Goal: Task Accomplishment & Management: Complete application form

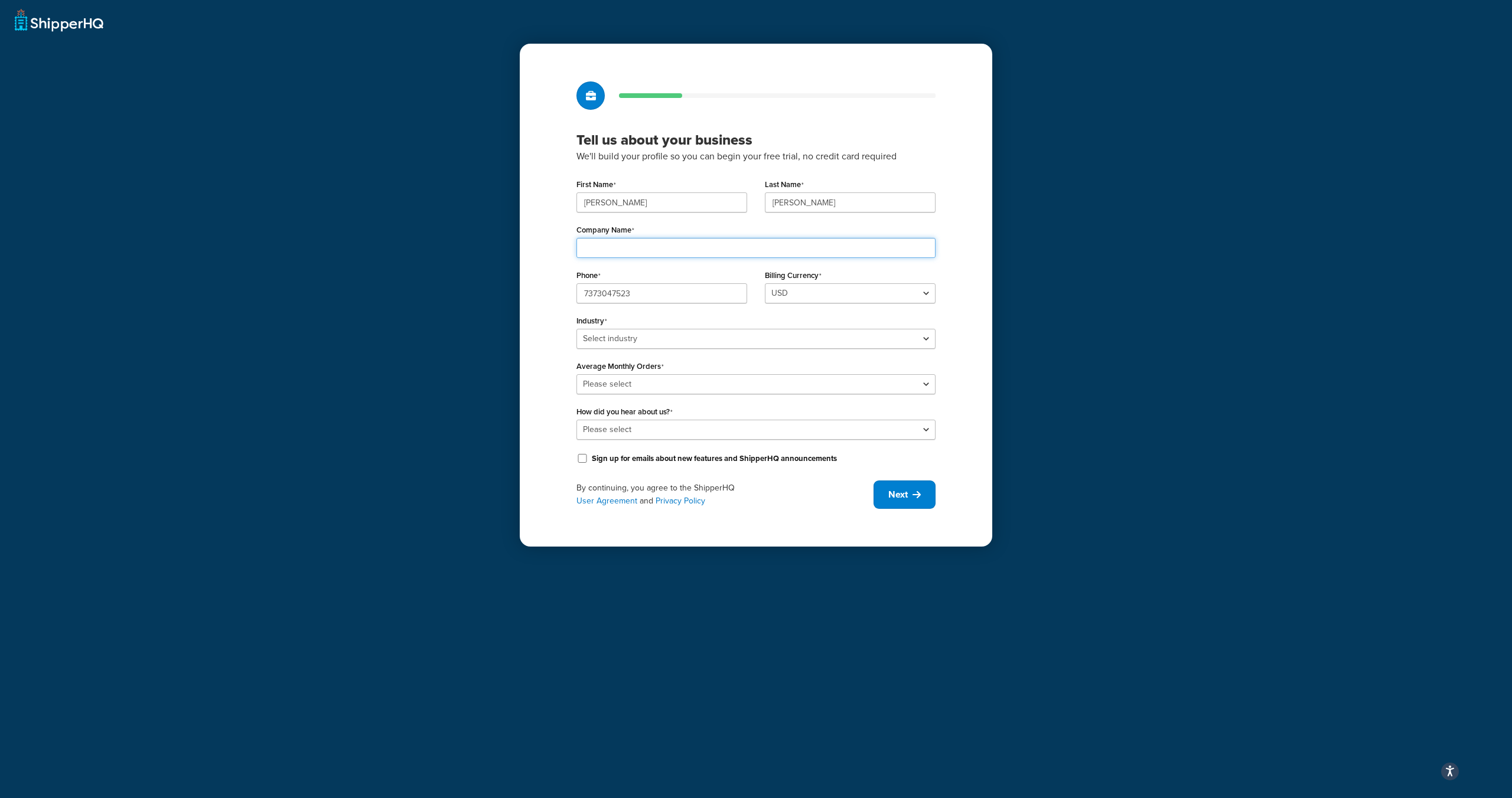
drag, startPoint x: 594, startPoint y: 245, endPoint x: 510, endPoint y: 273, distance: 88.5
click at [594, 245] on input "Company Name" at bounding box center [755, 248] width 359 height 20
type input "Packaging Friends, LLC"
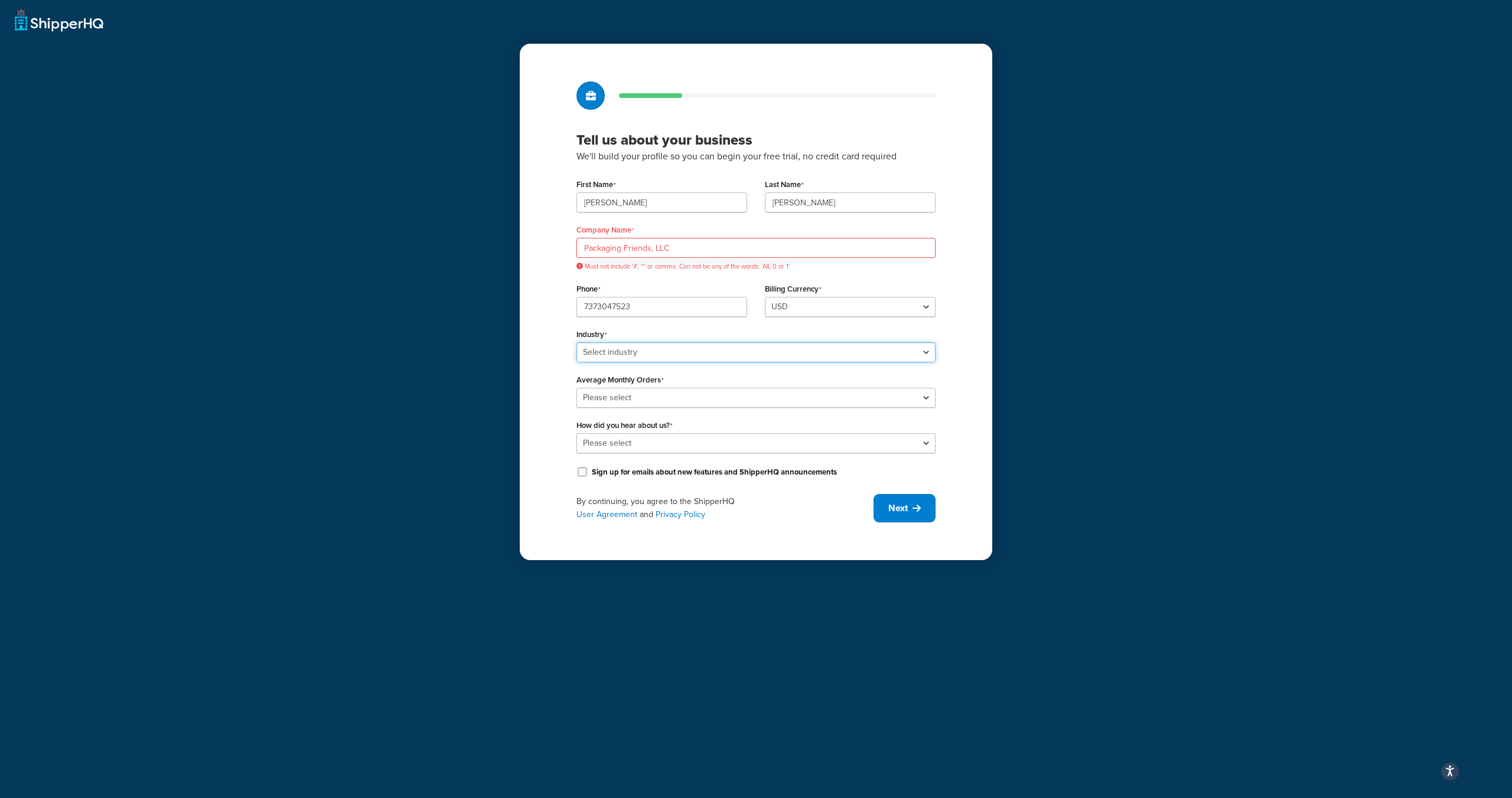
click at [639, 354] on select "Select industry Automotive Adult Agriculture Alcohol, Tobacco & CBD Arts & Craf…" at bounding box center [755, 352] width 359 height 20
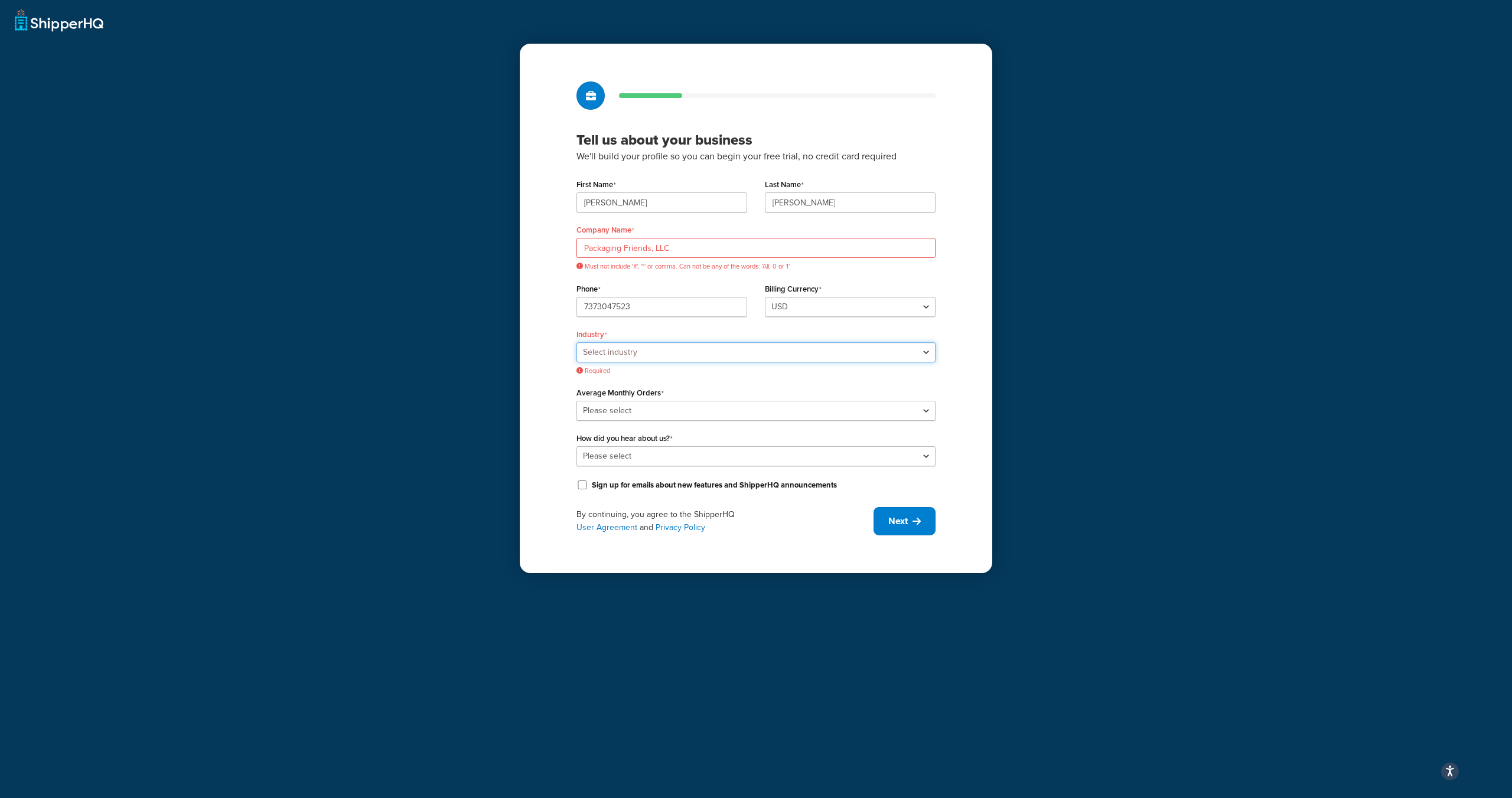
click at [623, 353] on select "Select industry Automotive Adult Agriculture Alcohol, Tobacco & CBD Arts & Craf…" at bounding box center [755, 352] width 359 height 20
click at [576, 342] on select "Select industry Automotive Adult Agriculture Alcohol, Tobacco & CBD Arts & Craf…" at bounding box center [755, 352] width 359 height 20
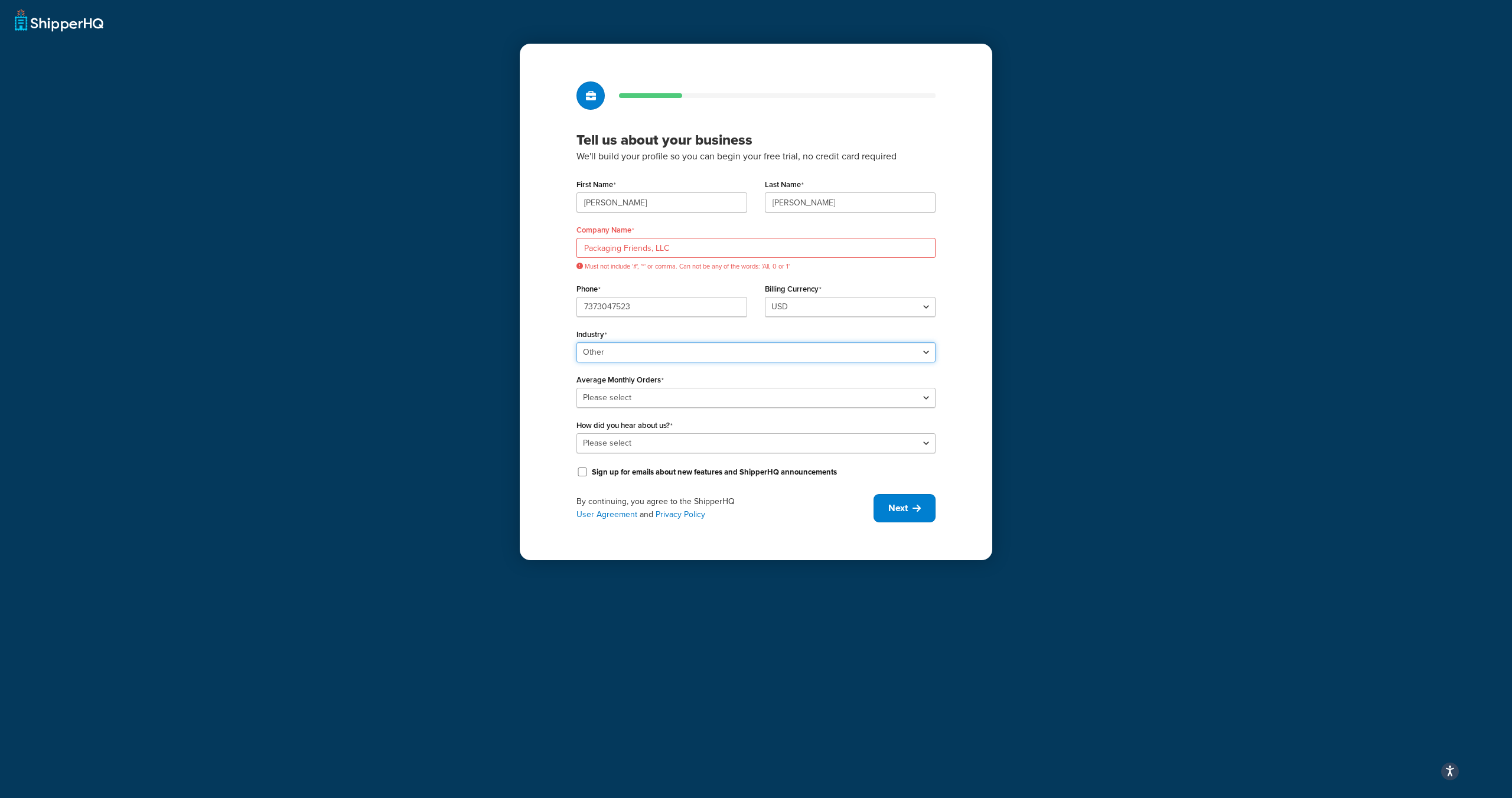
click at [619, 350] on select "Select industry Automotive Adult Agriculture Alcohol, Tobacco & CBD Arts & Craf…" at bounding box center [755, 352] width 359 height 20
click at [576, 342] on select "Select industry Automotive Adult Agriculture Alcohol, Tobacco & CBD Arts & Craf…" at bounding box center [755, 352] width 359 height 20
click at [611, 348] on select "Select industry Automotive Adult Agriculture Alcohol, Tobacco & CBD Arts & Craf…" at bounding box center [755, 352] width 359 height 20
select select "25"
click at [576, 342] on select "Select industry Automotive Adult Agriculture Alcohol, Tobacco & CBD Arts & Craf…" at bounding box center [755, 352] width 359 height 20
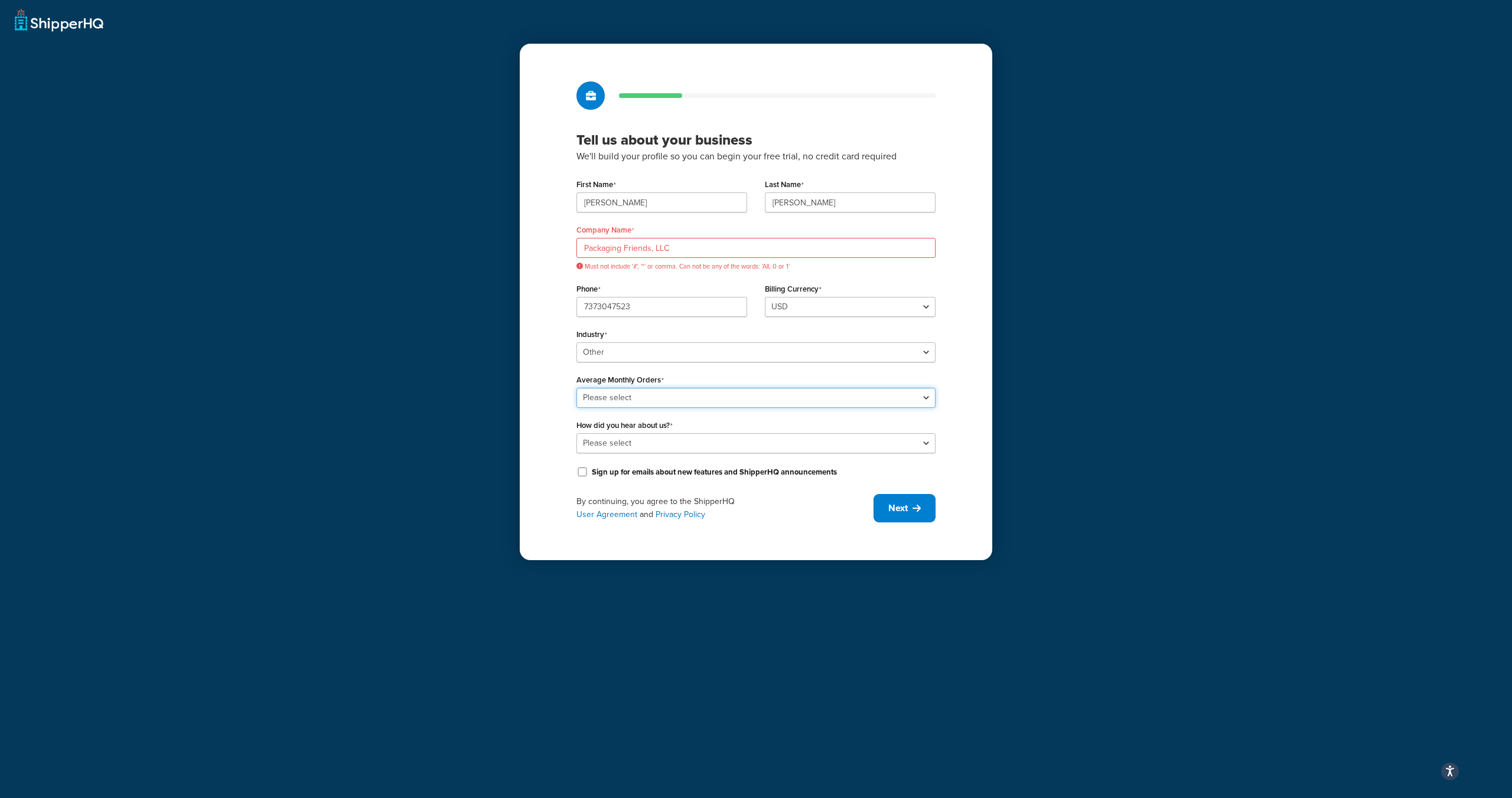
click at [613, 400] on select "Please select 0-500 501-1,000 1,001-10,000 10,001-20,000 Over 20,000" at bounding box center [755, 398] width 359 height 20
click at [576, 388] on select "Please select 0-500 501-1,000 1,001-10,000 10,001-20,000 Over 20,000" at bounding box center [755, 398] width 359 height 20
click at [611, 402] on select "Please select 0-500 501-1,000 1,001-10,000 10,001-20,000 Over 20,000" at bounding box center [755, 398] width 359 height 20
select select "2"
click at [576, 388] on select "Please select 0-500 501-1,000 1,001-10,000 10,001-20,000 Over 20,000" at bounding box center [755, 398] width 359 height 20
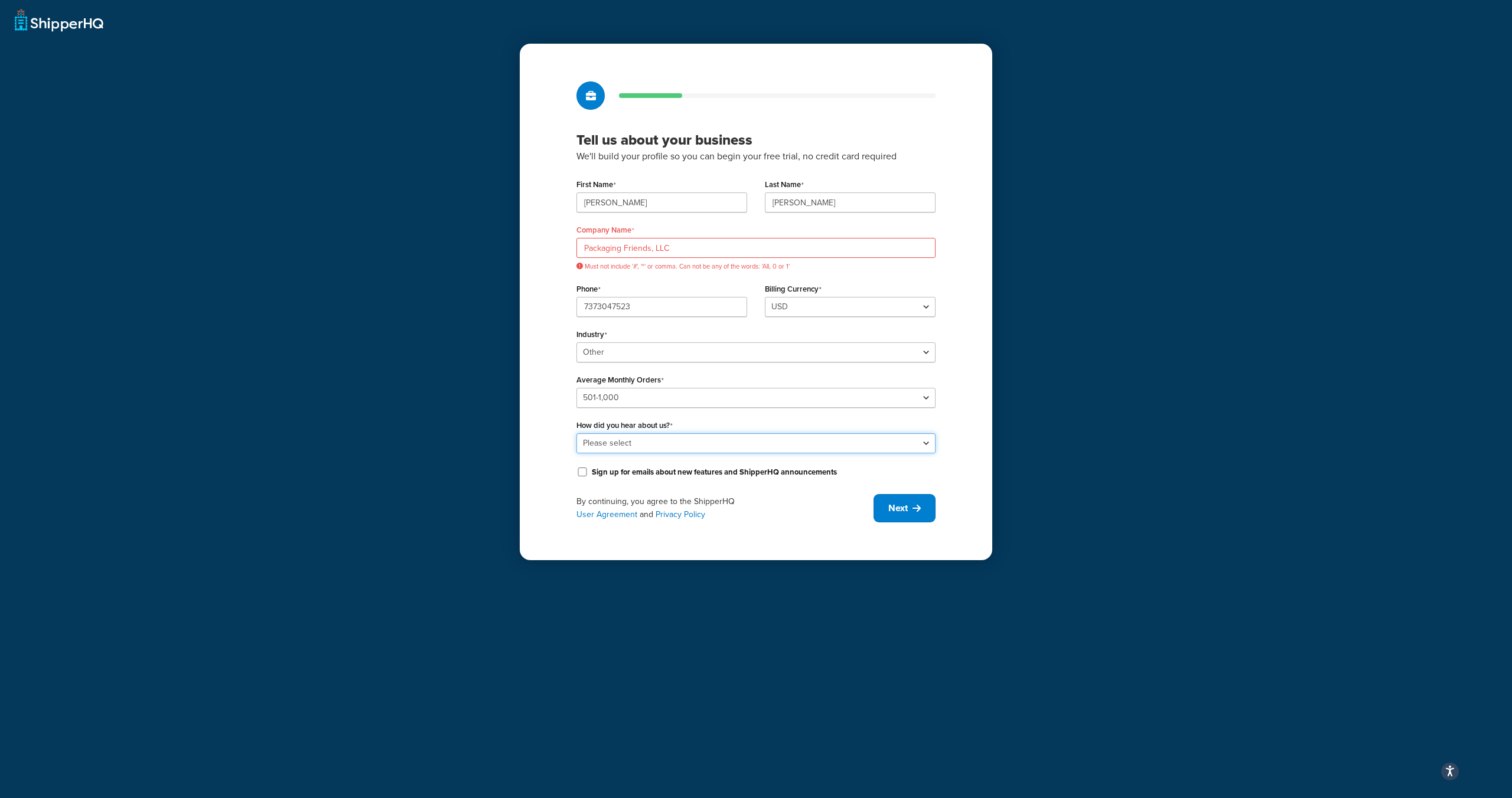
click at [648, 442] on select "Please select Online Search App Store or Marketplace Listing Referred by Agency…" at bounding box center [755, 443] width 359 height 20
click at [576, 433] on select "Please select Online Search App Store or Marketplace Listing Referred by Agency…" at bounding box center [755, 443] width 359 height 20
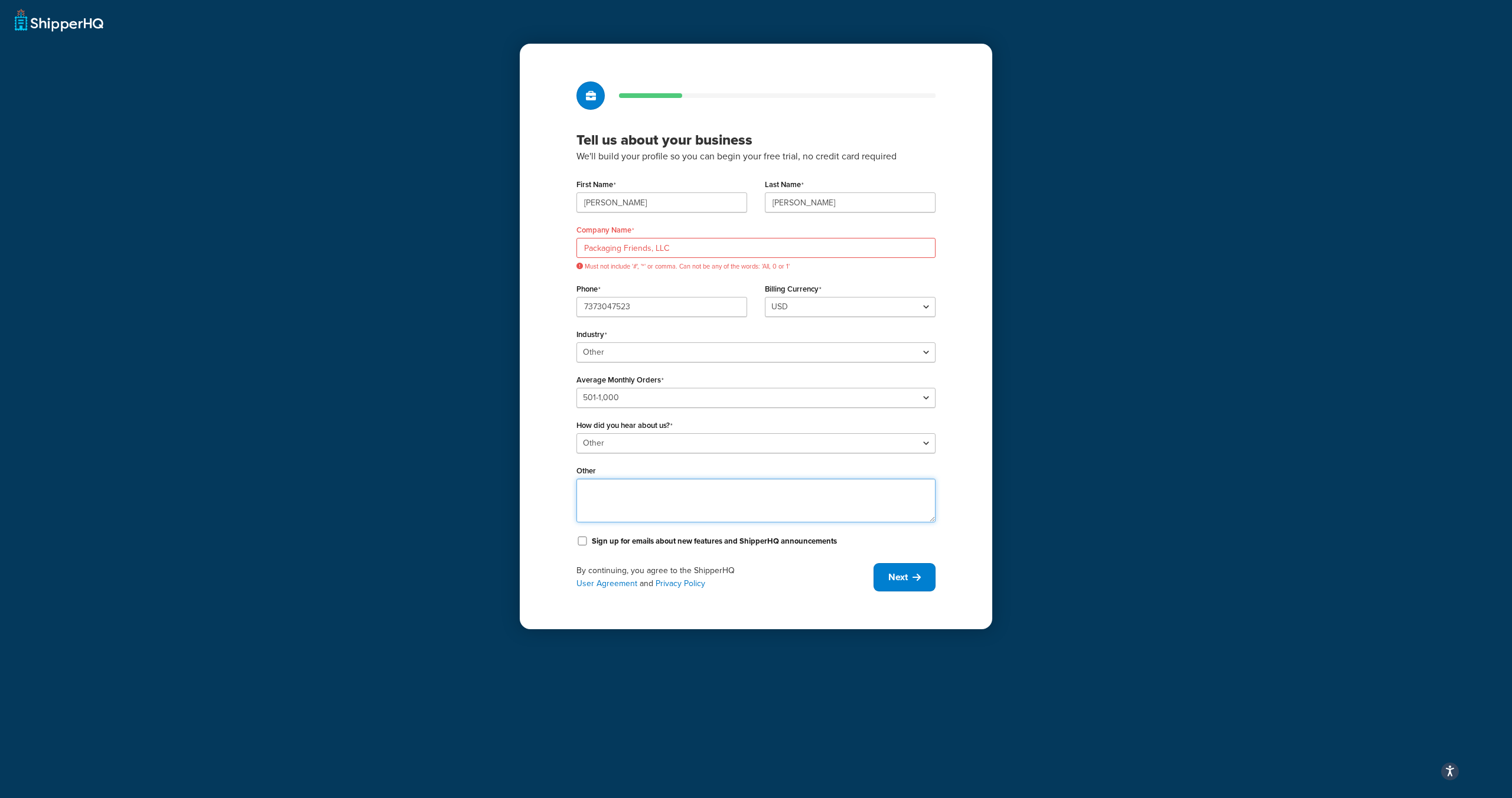
click at [596, 488] on textarea "Other" at bounding box center [755, 500] width 359 height 43
click at [596, 442] on select "Please select Online Search App Store or Marketplace Listing Referred by Agency…" at bounding box center [755, 443] width 359 height 20
select select "3"
click at [576, 433] on select "Please select Online Search App Store or Marketplace Listing Referred by Agency…" at bounding box center [755, 443] width 359 height 20
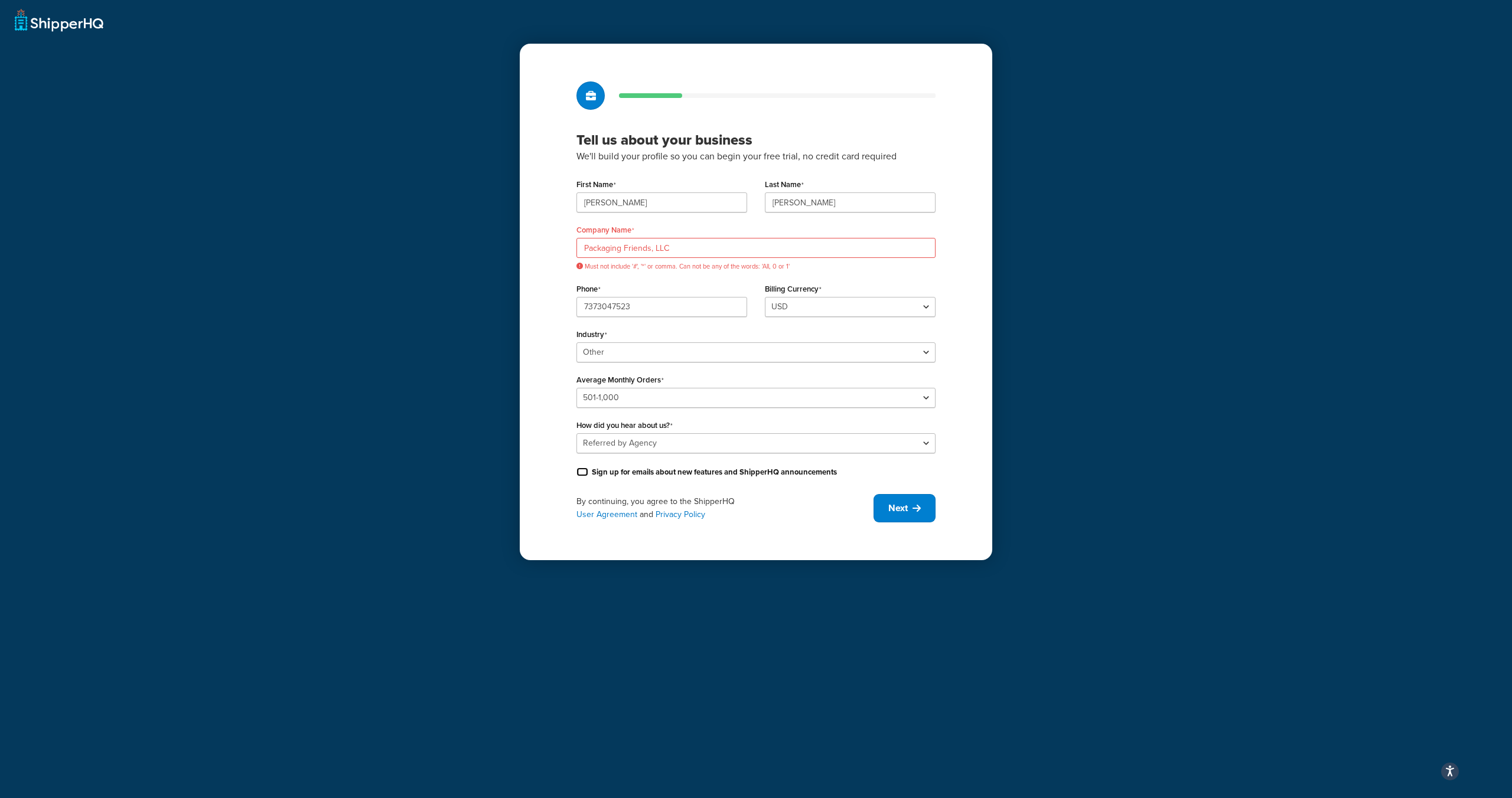
click at [579, 469] on input "Sign up for emails about new features and ShipperHQ announcements" at bounding box center [582, 472] width 12 height 9
checkbox input "true"
click at [651, 253] on input "Packaging Friends, LLC" at bounding box center [755, 248] width 359 height 20
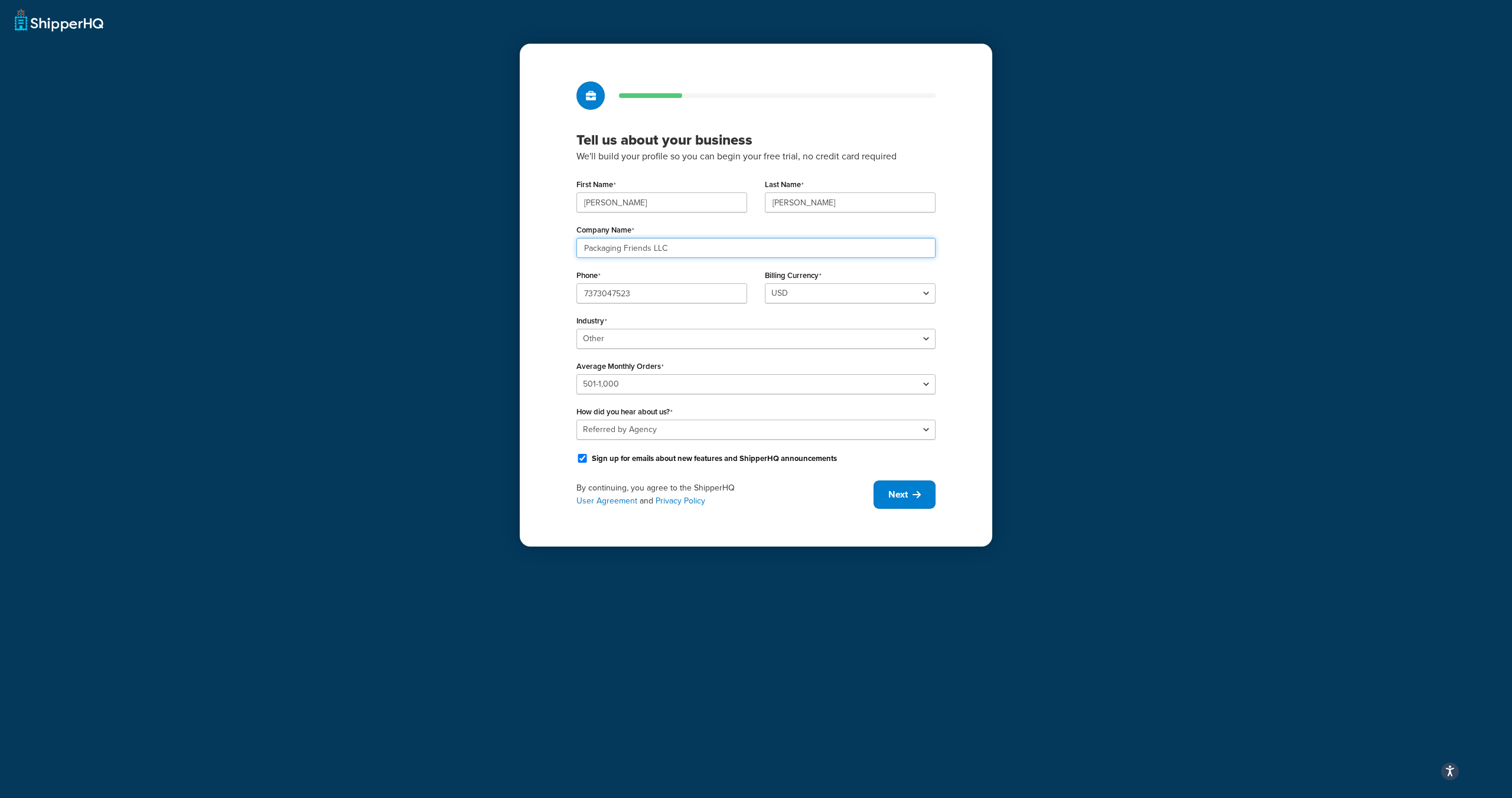
type input "Packaging Friends LLC"
click at [671, 273] on div "Phone 7373047523" at bounding box center [662, 285] width 171 height 36
click at [898, 496] on span "Next" at bounding box center [898, 494] width 20 height 13
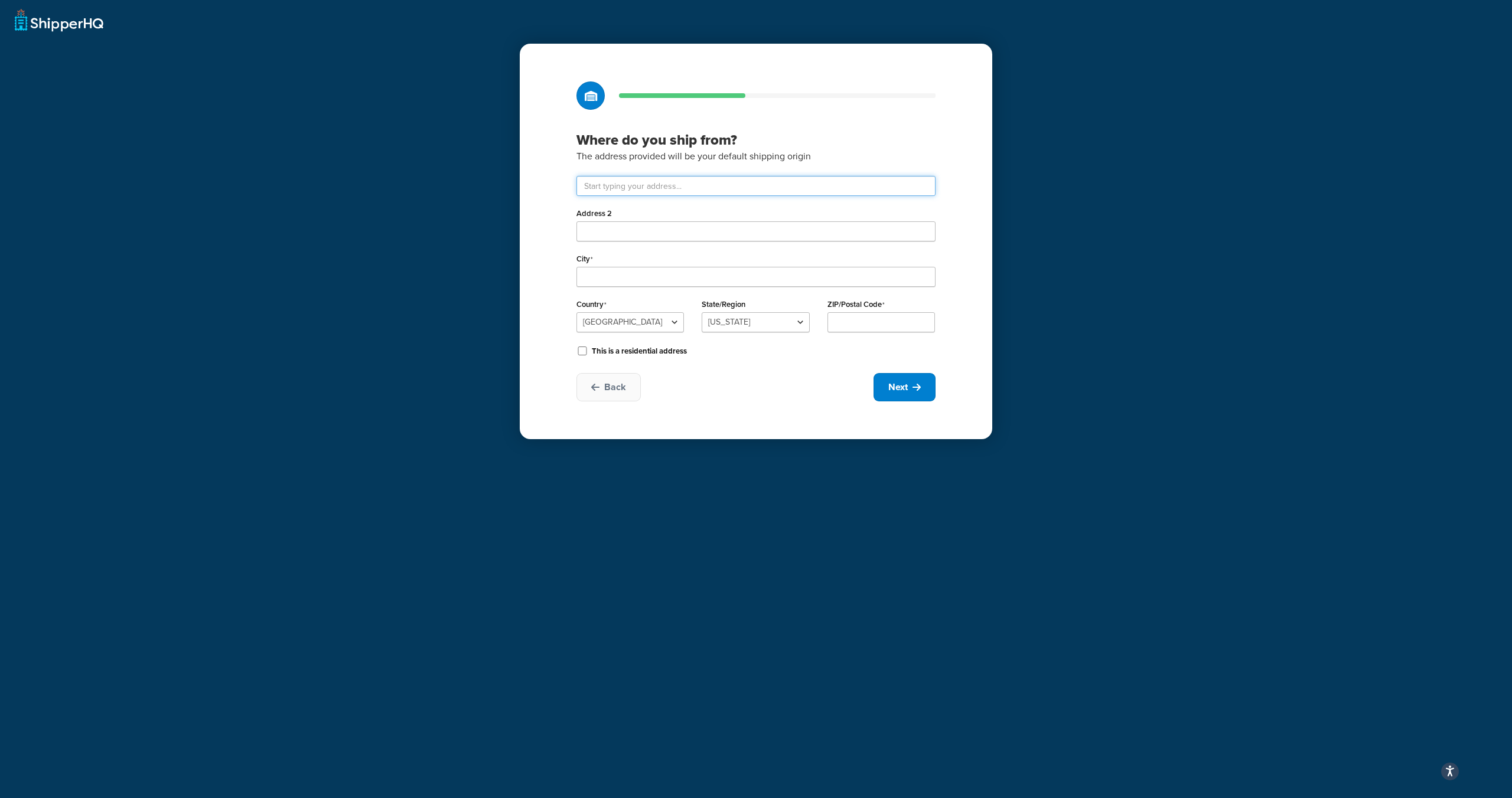
click at [638, 186] on input "text" at bounding box center [755, 186] width 359 height 20
click at [545, 175] on div "Where do you ship from? The address provided will be your default shipping orig…" at bounding box center [756, 241] width 473 height 395
click at [634, 188] on input "text" at bounding box center [755, 186] width 359 height 20
click at [562, 190] on div "Where do you ship from? The address provided will be your default shipping orig…" at bounding box center [756, 241] width 473 height 395
click at [902, 383] on span "Next" at bounding box center [898, 386] width 20 height 13
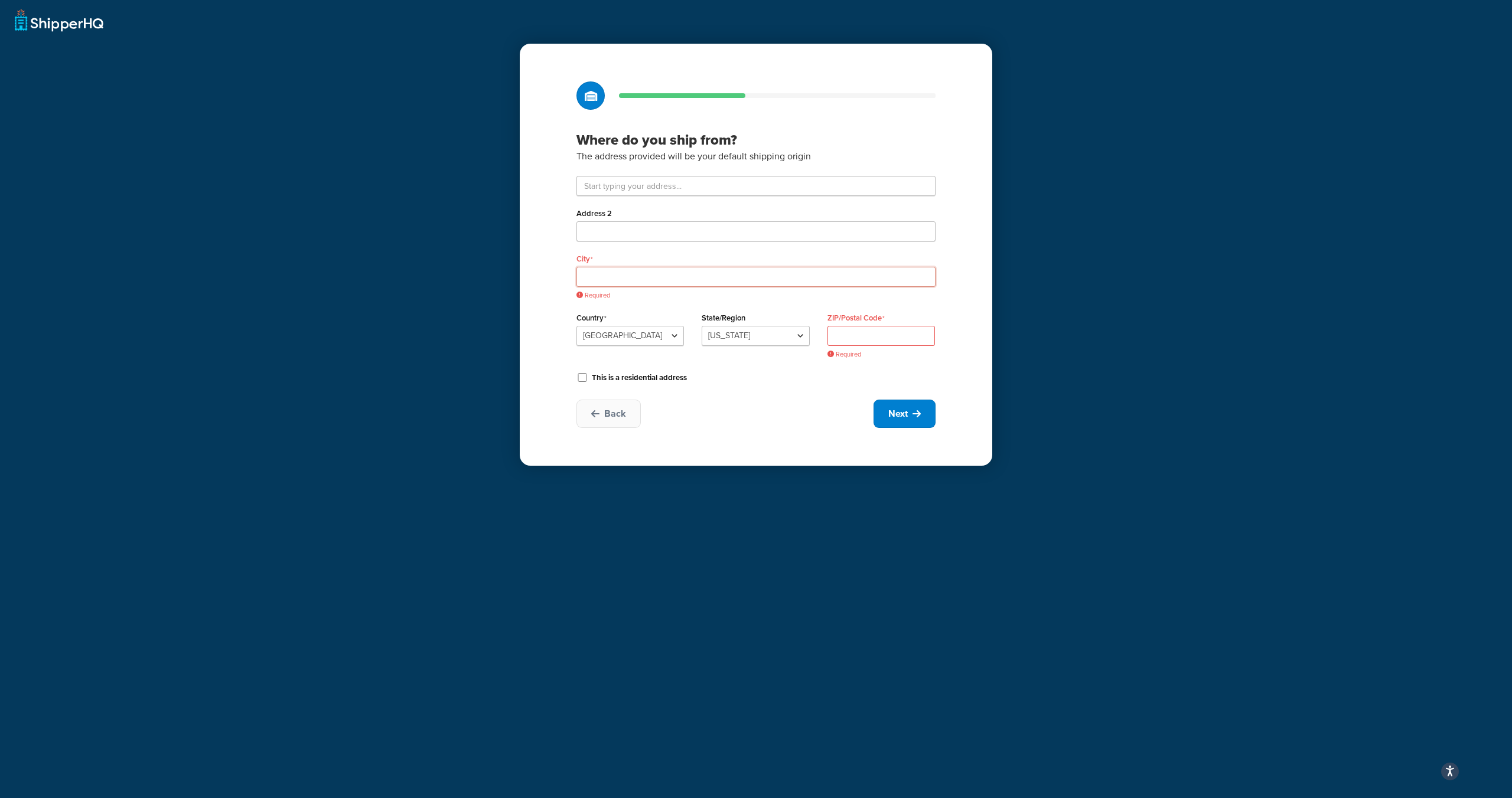
click at [599, 276] on input "City" at bounding box center [755, 277] width 359 height 20
type input "T"
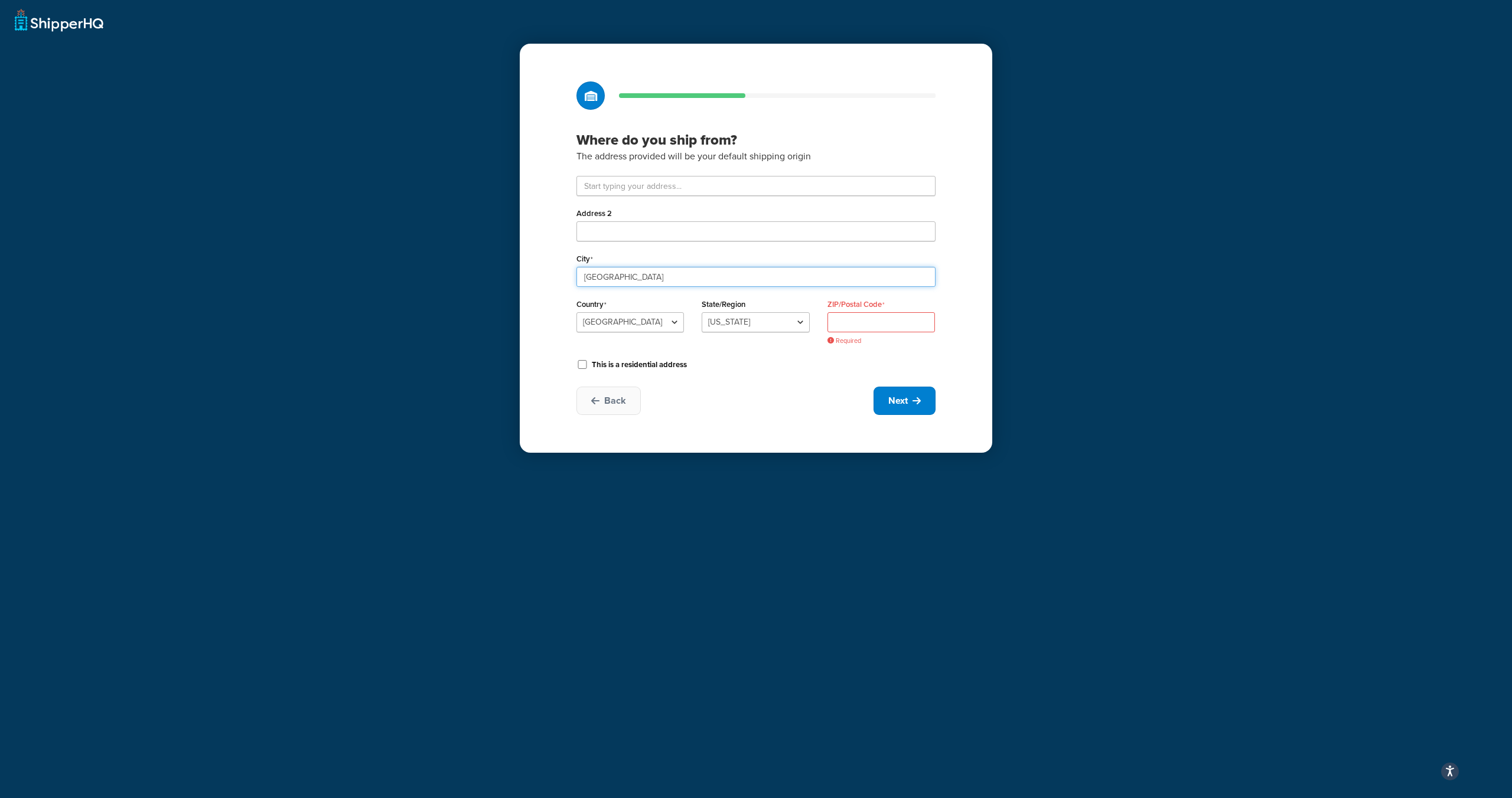
type input "Dallas"
click at [851, 326] on input "ZIP/Postal Code" at bounding box center [881, 322] width 107 height 20
paste input "75238"
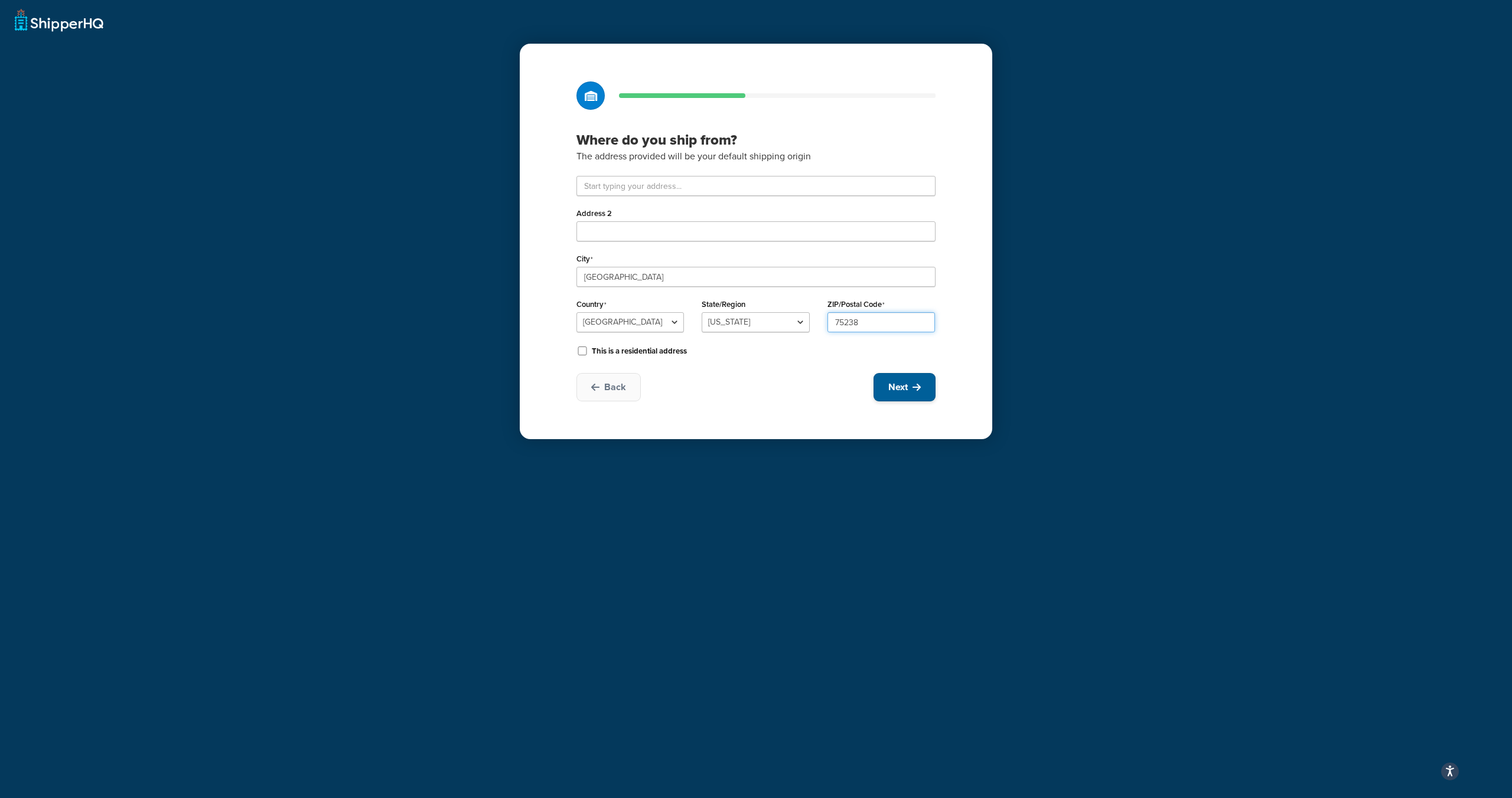
type input "75238"
click at [910, 385] on button "Next" at bounding box center [903, 387] width 62 height 28
click at [906, 385] on span "Next" at bounding box center [898, 386] width 20 height 13
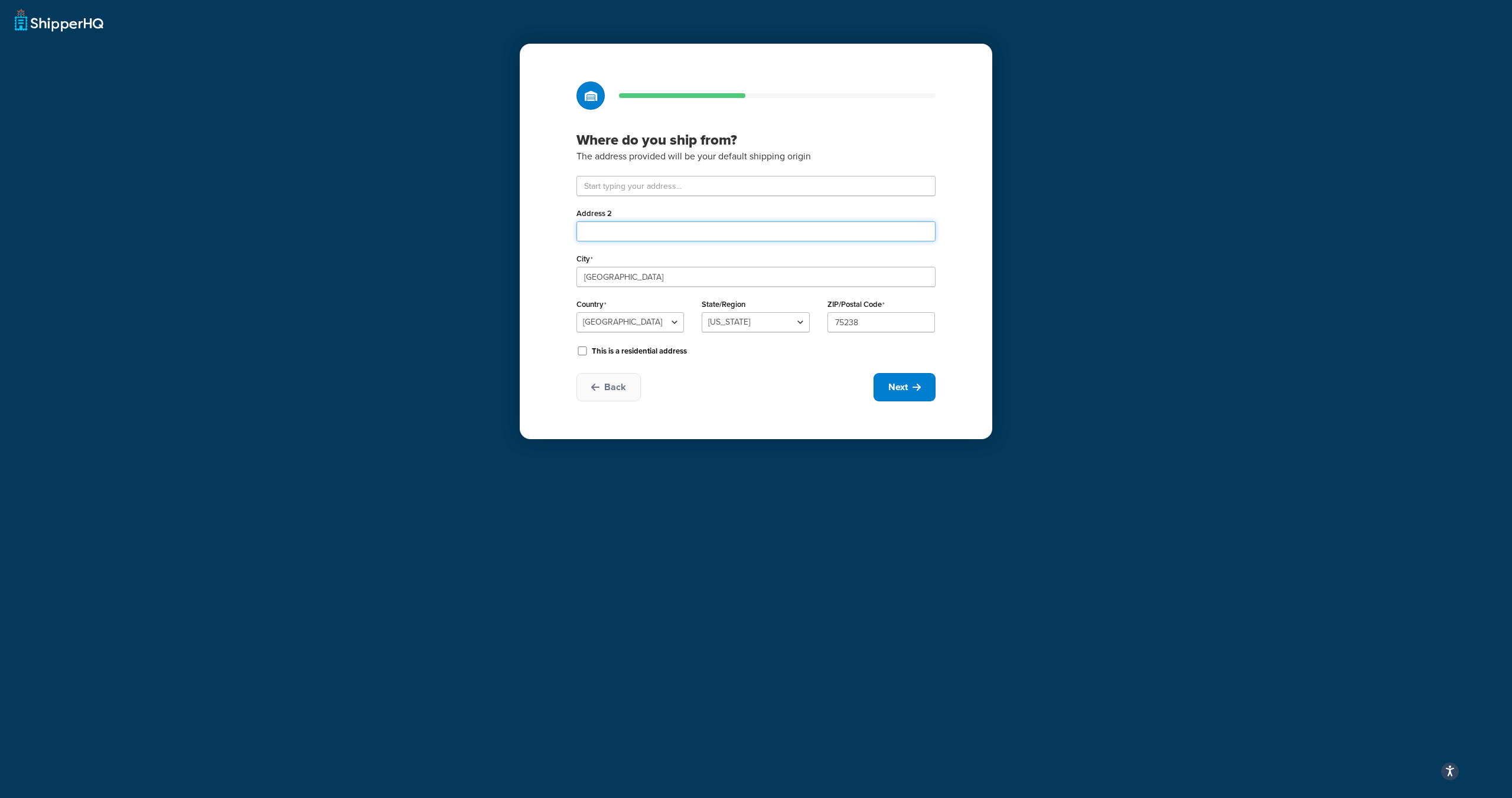
click at [611, 231] on input "Address 2" at bounding box center [755, 231] width 359 height 20
paste input "11240 Petal St"
type input "11240 Petal St"
click at [594, 187] on input "text" at bounding box center [755, 186] width 359 height 20
paste input "11240 Petal St"
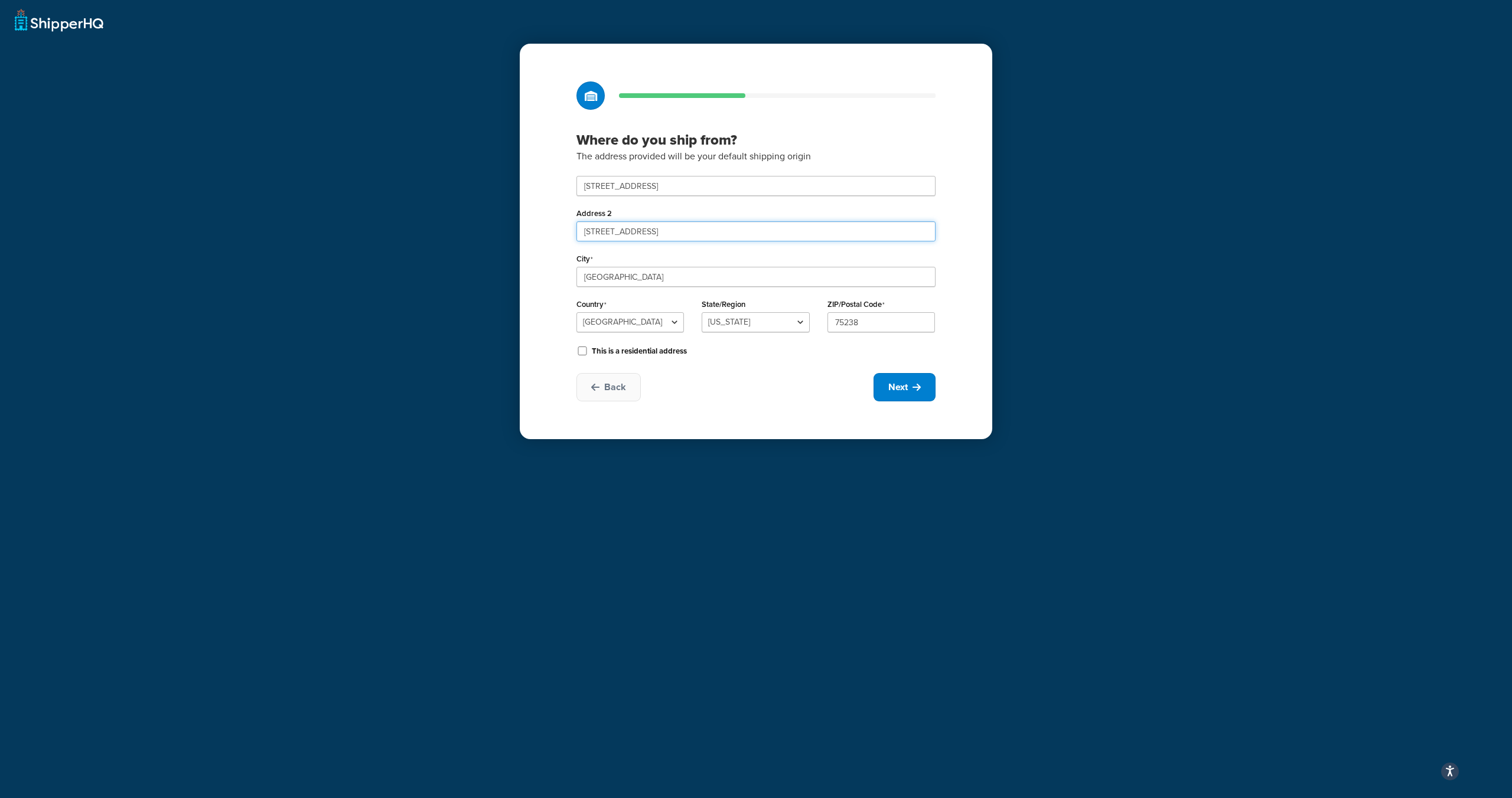
type input "Petal Street"
type input "Zwolle"
select select "18"
type input "71486"
drag, startPoint x: 638, startPoint y: 234, endPoint x: 588, endPoint y: 228, distance: 50.4
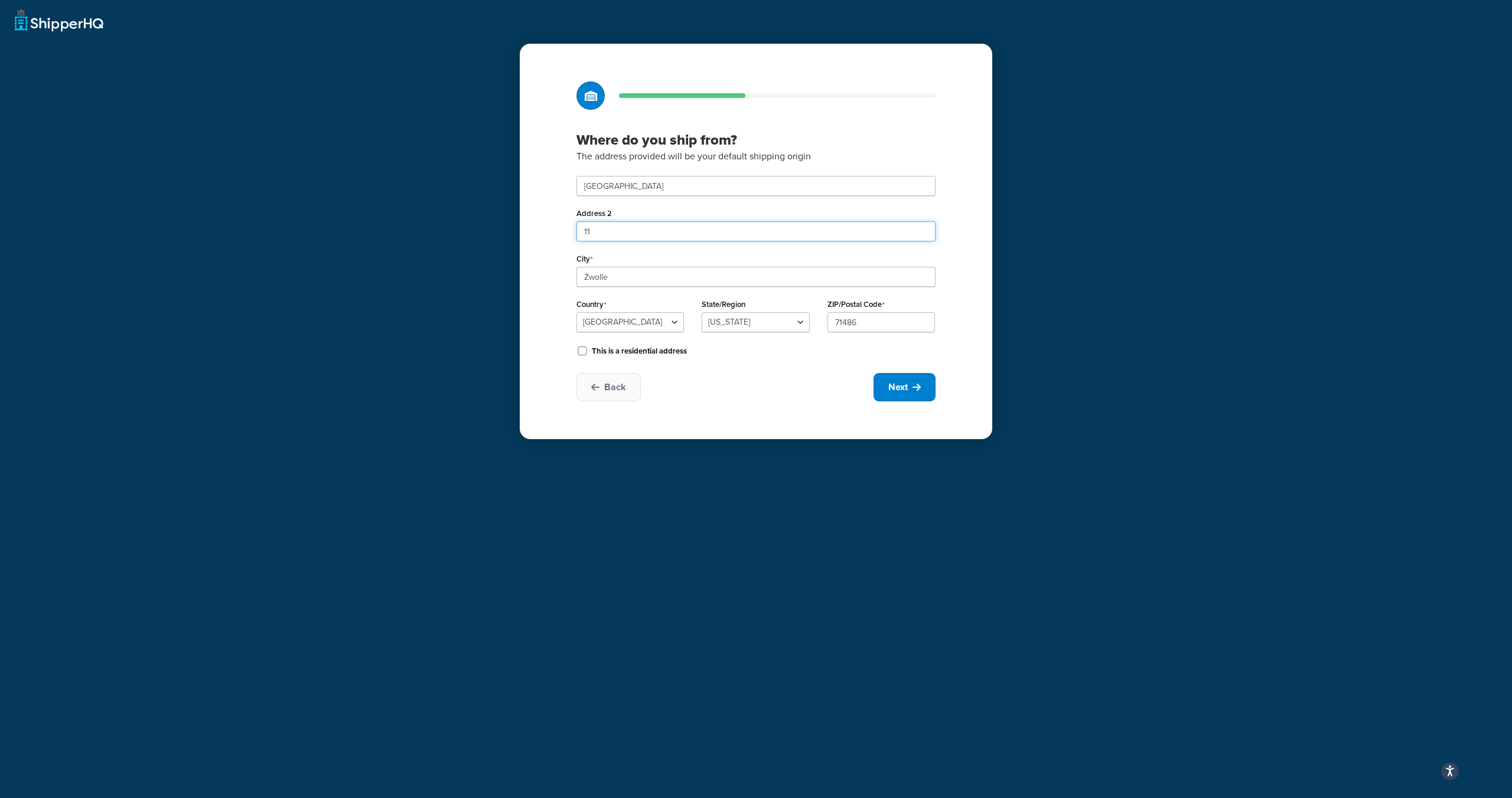
type input "1"
click at [637, 186] on input "Petal Street" at bounding box center [755, 186] width 359 height 20
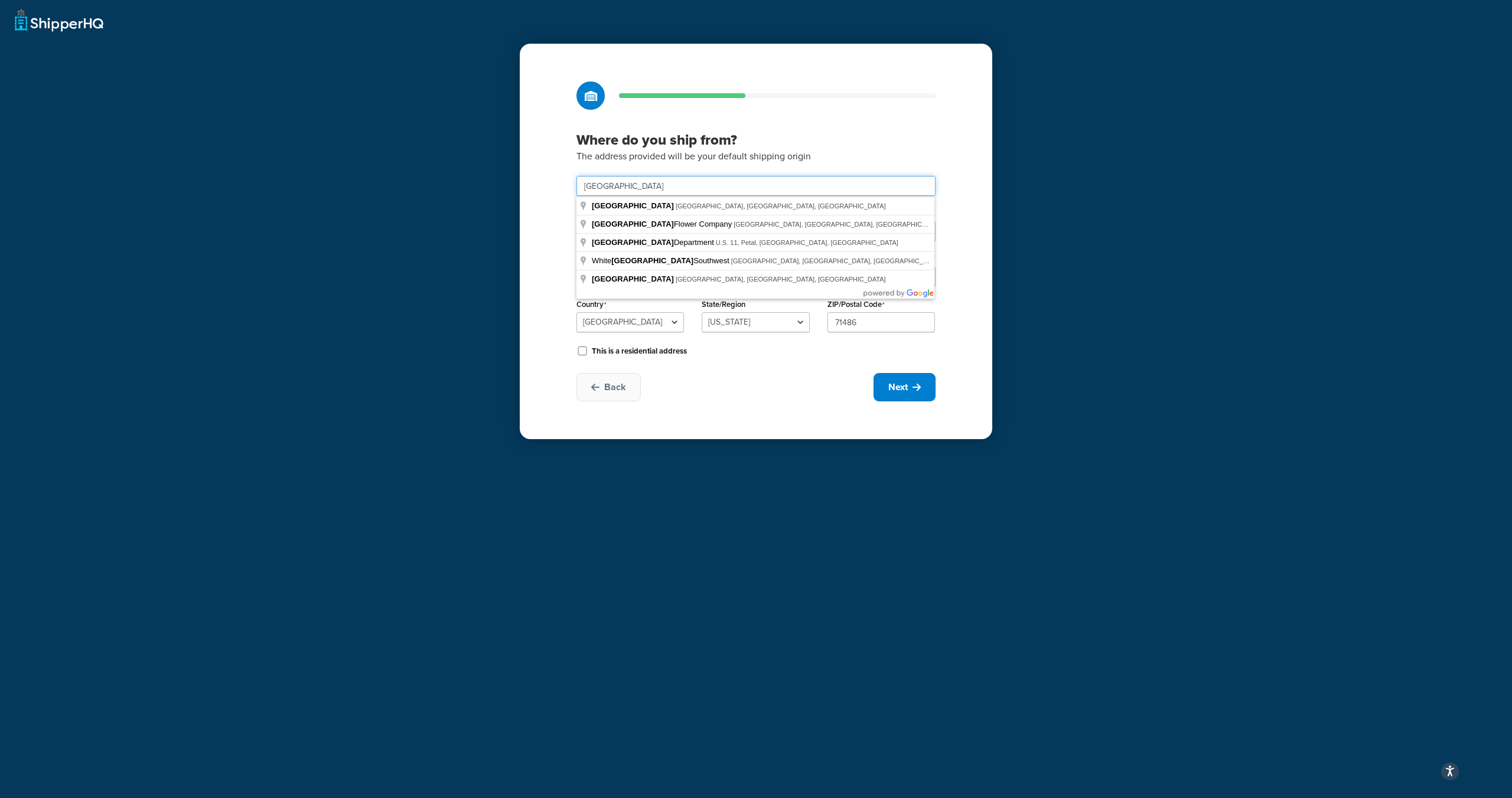
drag, startPoint x: 626, startPoint y: 188, endPoint x: 591, endPoint y: 187, distance: 35.0
click at [593, 188] on input "Petal Street" at bounding box center [755, 186] width 359 height 20
click at [662, 182] on input "Petal Street" at bounding box center [755, 186] width 359 height 20
drag, startPoint x: 644, startPoint y: 187, endPoint x: 522, endPoint y: 186, distance: 122.0
click at [522, 186] on div "Where do you ship from? The address provided will be your default shipping orig…" at bounding box center [756, 241] width 473 height 395
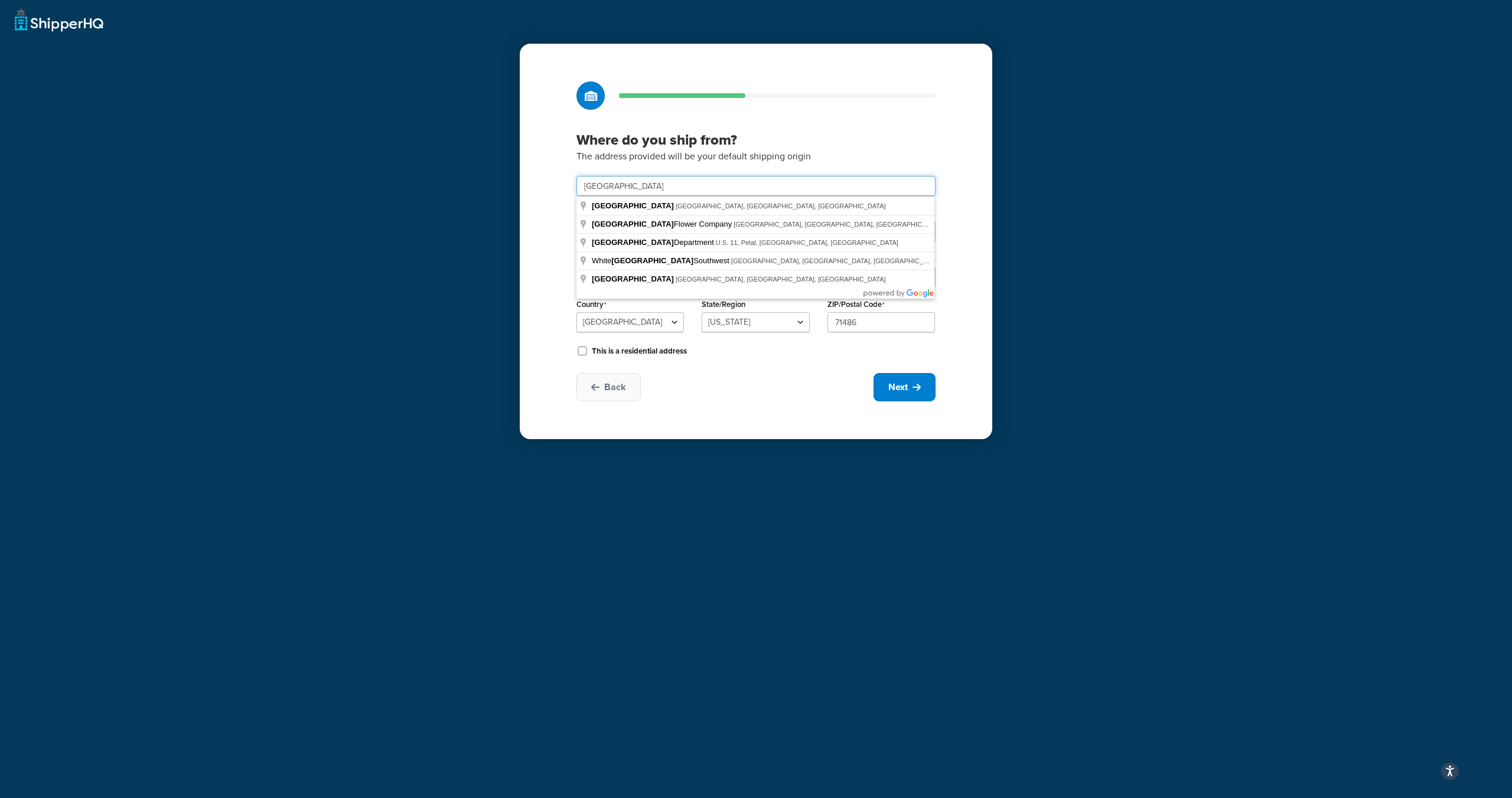
paste input "11240 Petal S"
type input "11240 Petal St"
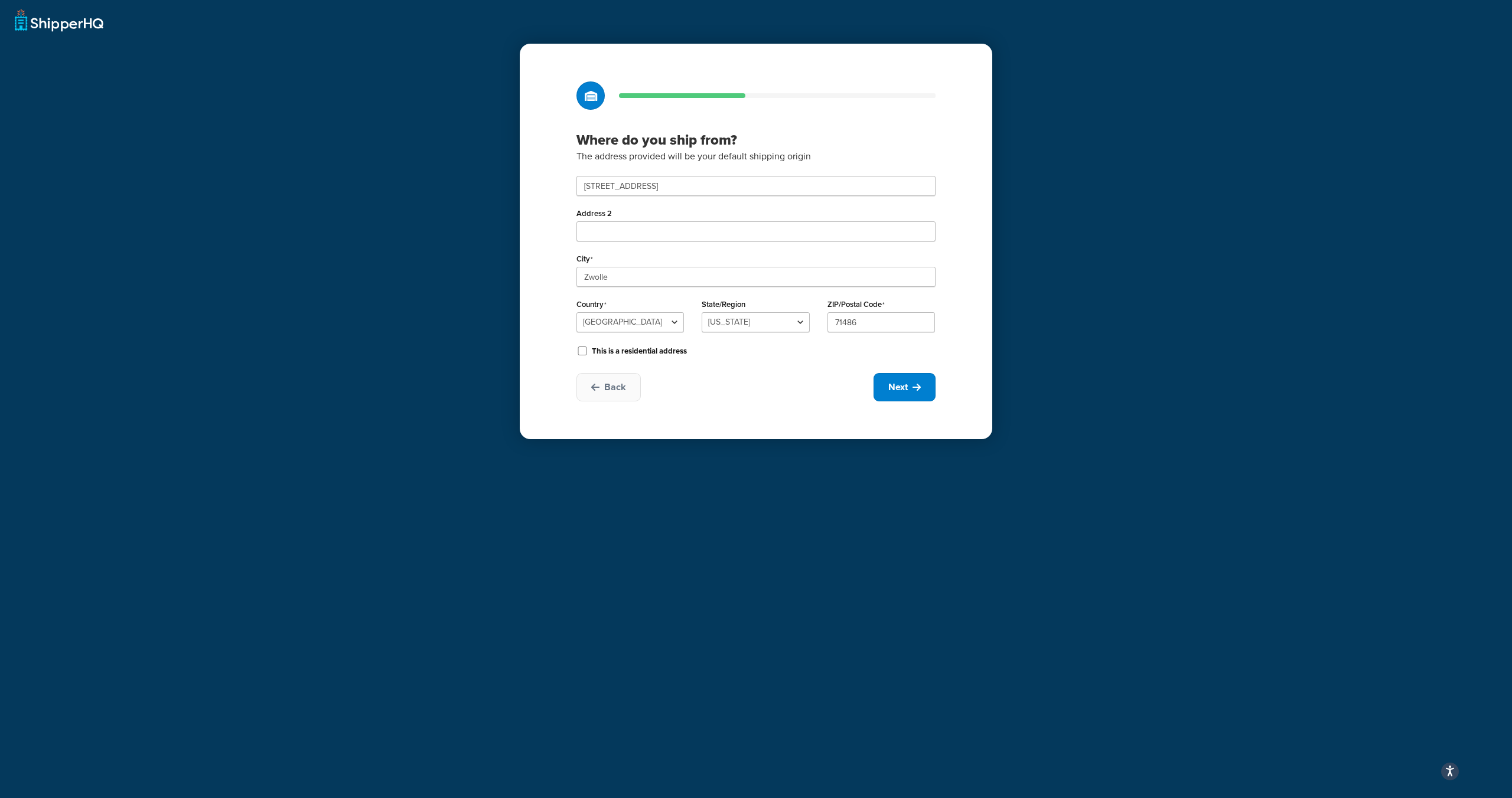
type input "Dallas"
select select "43"
type input "75238"
click at [900, 385] on span "Next" at bounding box center [898, 386] width 20 height 13
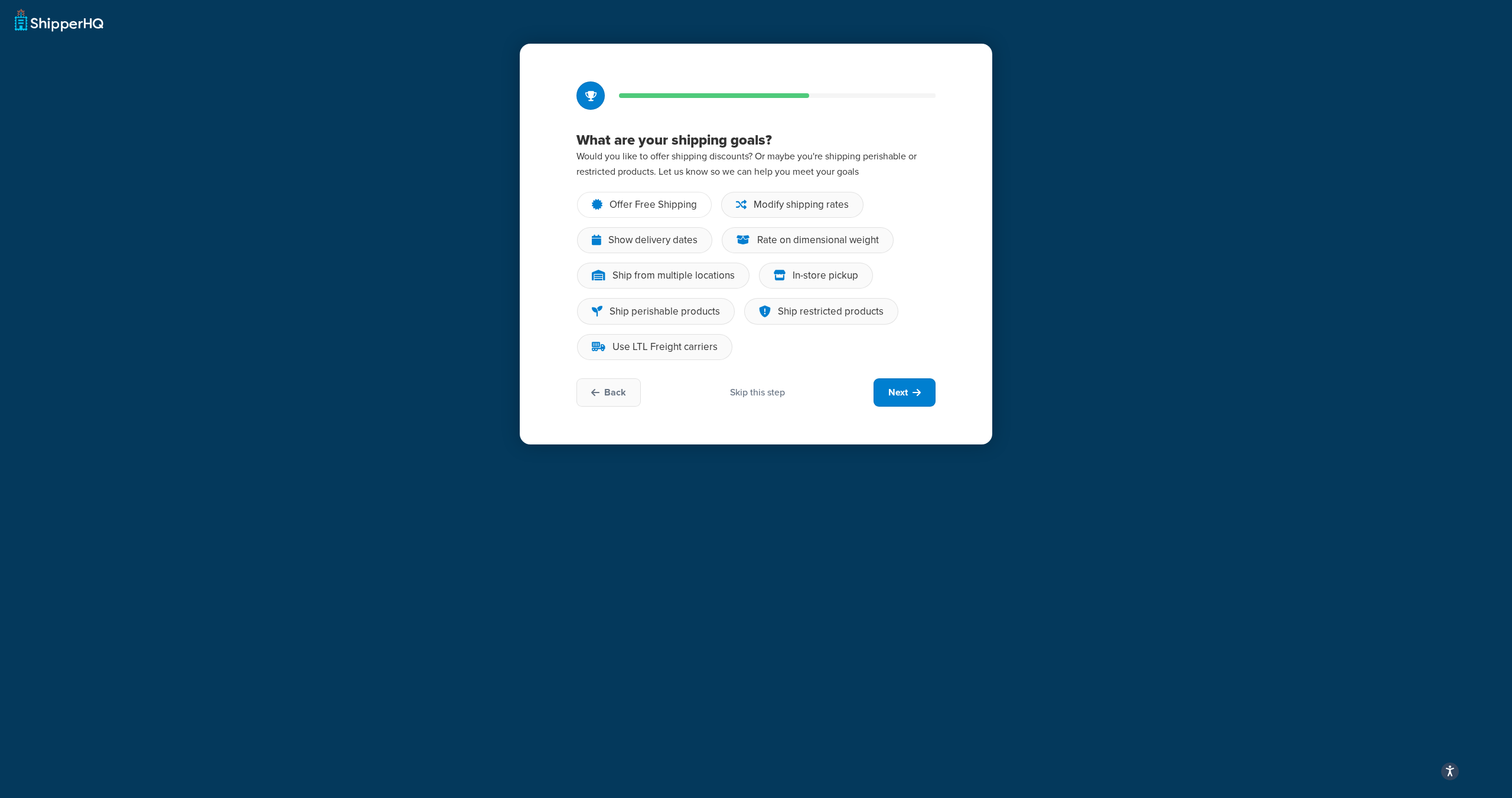
click at [651, 209] on div "Offer Free Shipping" at bounding box center [653, 204] width 87 height 12
click at [0, 0] on input "Offer Free Shipping" at bounding box center [0, 0] width 0 height 0
click at [777, 209] on div "Modify shipping rates" at bounding box center [801, 204] width 95 height 12
click at [0, 0] on input "Modify shipping rates" at bounding box center [0, 0] width 0 height 0
click at [661, 204] on div "Offer Free Shipping" at bounding box center [653, 204] width 87 height 12
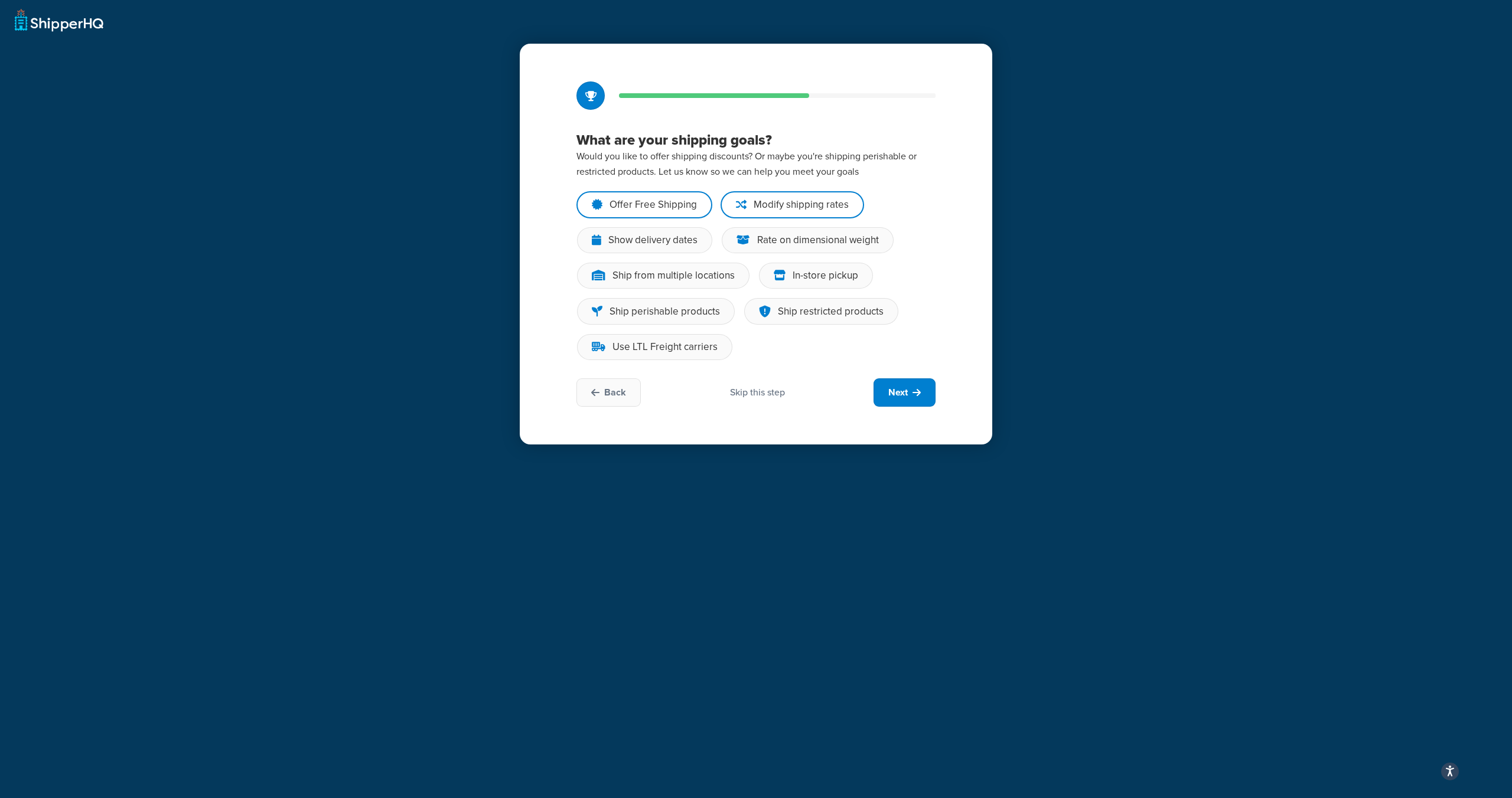
click at [0, 0] on input "Offer Free Shipping" at bounding box center [0, 0] width 0 height 0
click at [661, 204] on div "Offer Free Shipping" at bounding box center [653, 204] width 87 height 12
click at [0, 0] on input "Offer Free Shipping" at bounding box center [0, 0] width 0 height 0
click at [764, 206] on div "Modify shipping rates" at bounding box center [801, 204] width 95 height 12
click at [0, 0] on input "Modify shipping rates" at bounding box center [0, 0] width 0 height 0
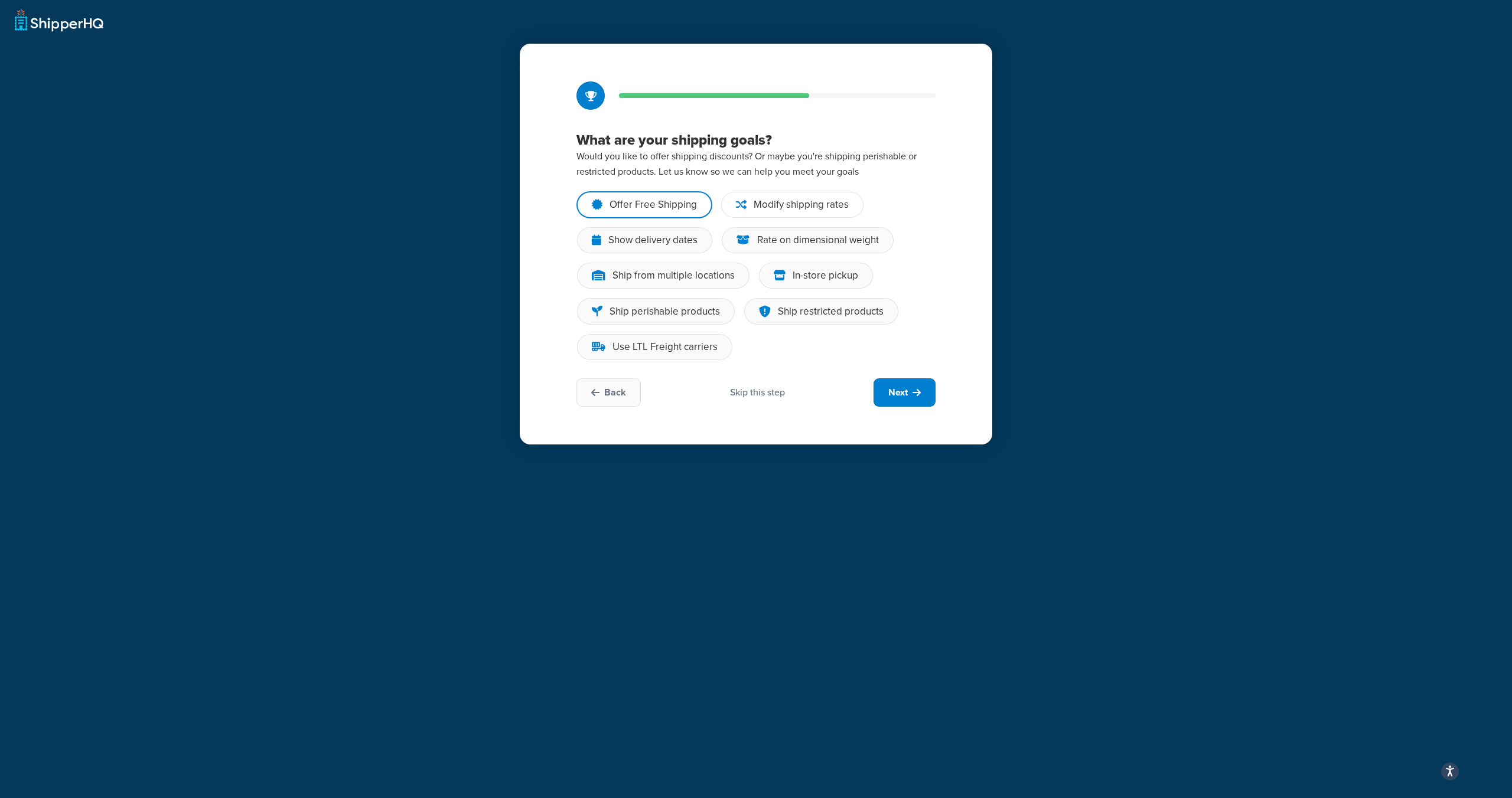
click at [764, 206] on div "Modify shipping rates" at bounding box center [801, 204] width 95 height 12
click at [0, 0] on input "Modify shipping rates" at bounding box center [0, 0] width 0 height 0
click at [669, 244] on div "Show delivery dates" at bounding box center [653, 240] width 89 height 12
click at [0, 0] on input "Show delivery dates" at bounding box center [0, 0] width 0 height 0
click at [799, 239] on div "Rate on dimensional weight" at bounding box center [818, 240] width 122 height 12
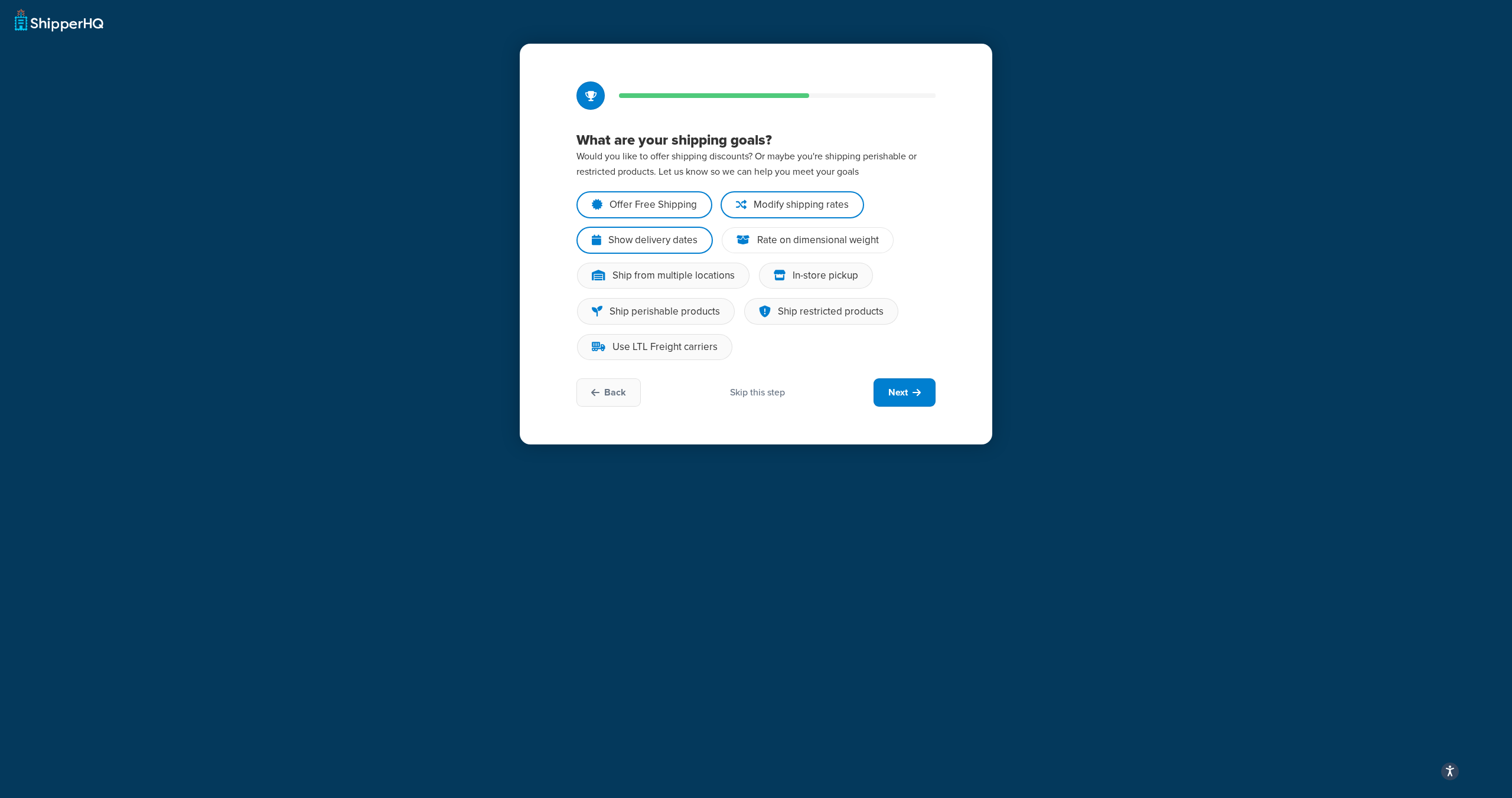
click at [0, 0] on input "Rate on dimensional weight" at bounding box center [0, 0] width 0 height 0
click at [676, 275] on div "Ship from multiple locations" at bounding box center [673, 276] width 122 height 12
click at [0, 0] on input "Ship from multiple locations" at bounding box center [0, 0] width 0 height 0
click at [792, 279] on div "In-store pickup" at bounding box center [825, 276] width 66 height 12
click at [0, 0] on input "In-store pickup" at bounding box center [0, 0] width 0 height 0
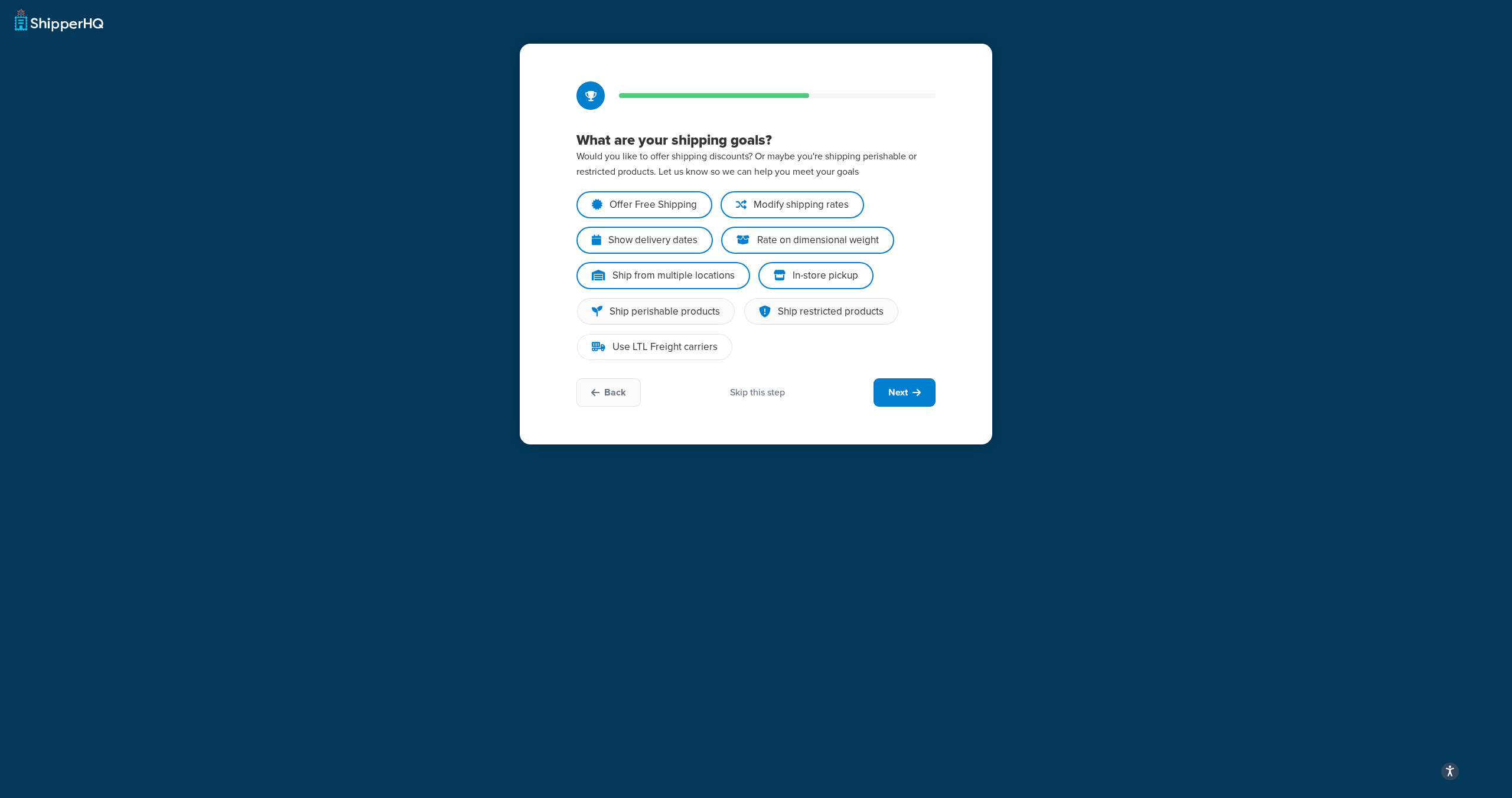
click at [673, 346] on div "Use LTL Freight carriers" at bounding box center [665, 347] width 105 height 12
click at [0, 0] on input "Use LTL Freight carriers" at bounding box center [0, 0] width 0 height 0
click at [893, 391] on span "Next" at bounding box center [898, 392] width 20 height 13
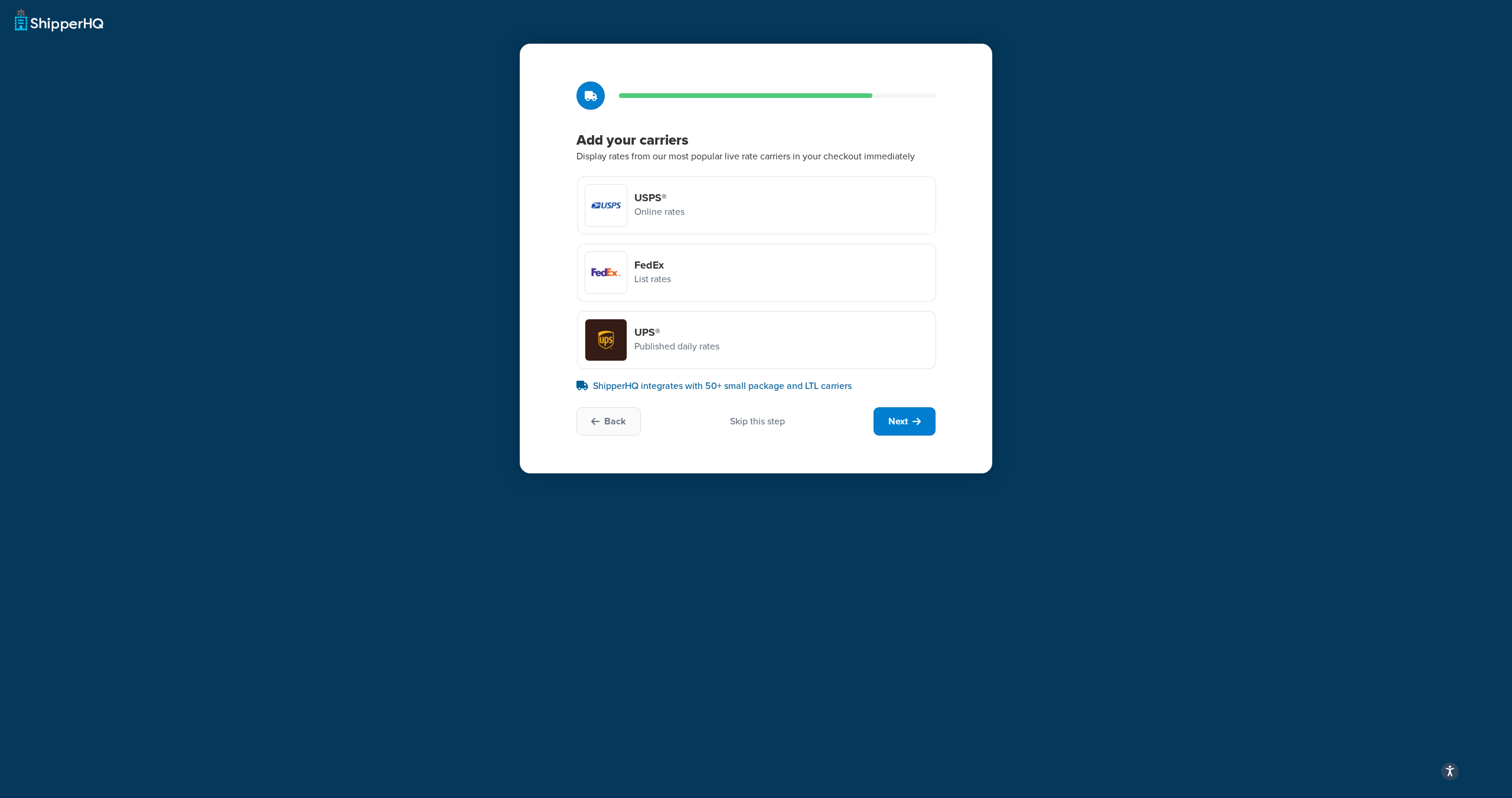
click at [707, 339] on p "Published daily rates" at bounding box center [676, 347] width 86 height 16
click at [0, 0] on input "UPS® Published daily rates" at bounding box center [0, 0] width 0 height 0
click at [712, 274] on div "FedEx List rates" at bounding box center [756, 272] width 359 height 58
click at [0, 0] on input "FedEx List rates" at bounding box center [0, 0] width 0 height 0
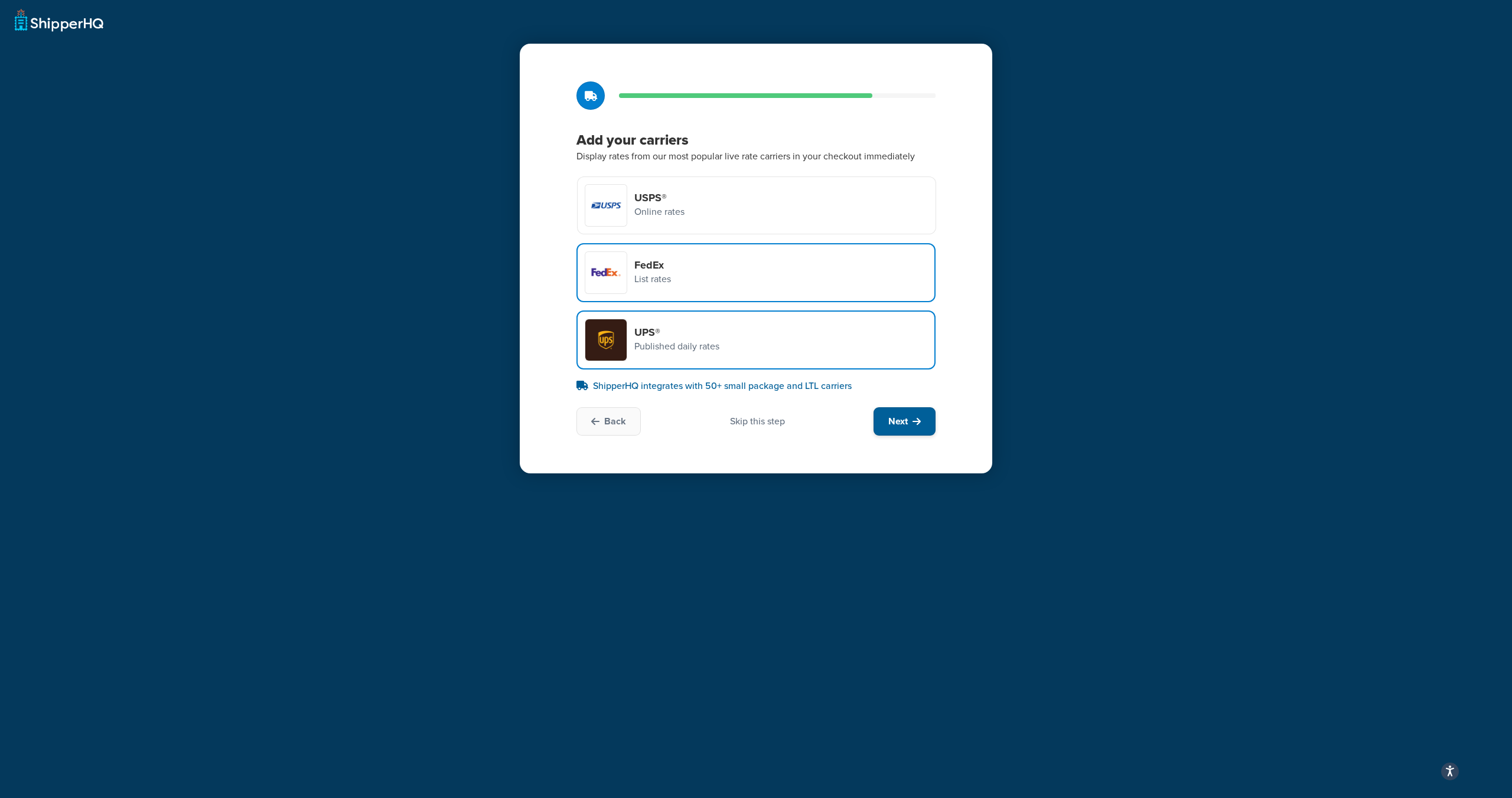
click at [910, 419] on button "Next" at bounding box center [903, 422] width 62 height 28
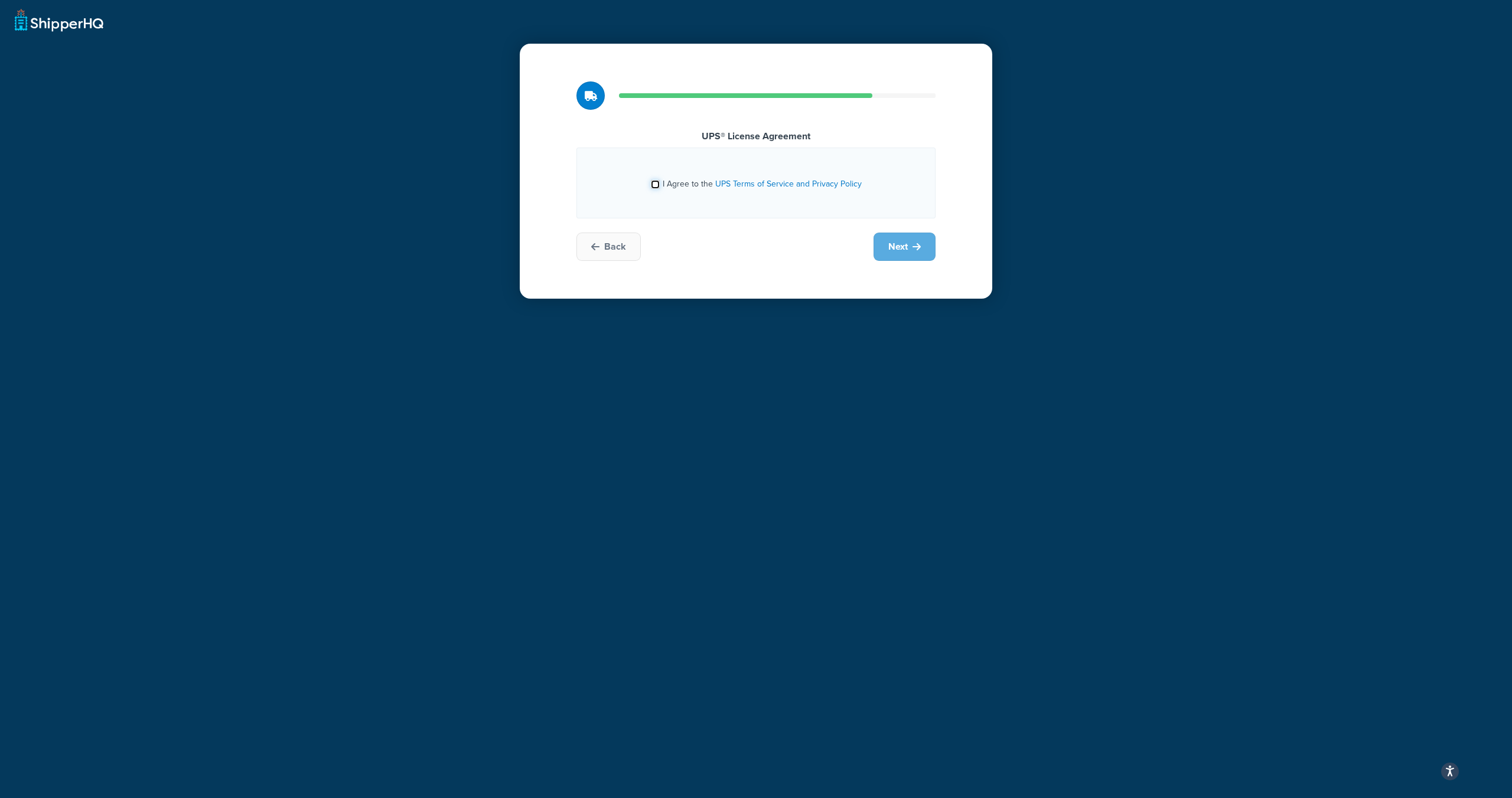
click at [656, 184] on input "I Agree to the UPS Terms of Service and Privacy Policy" at bounding box center [655, 184] width 9 height 9
checkbox input "true"
click at [906, 246] on span "Next" at bounding box center [898, 246] width 20 height 13
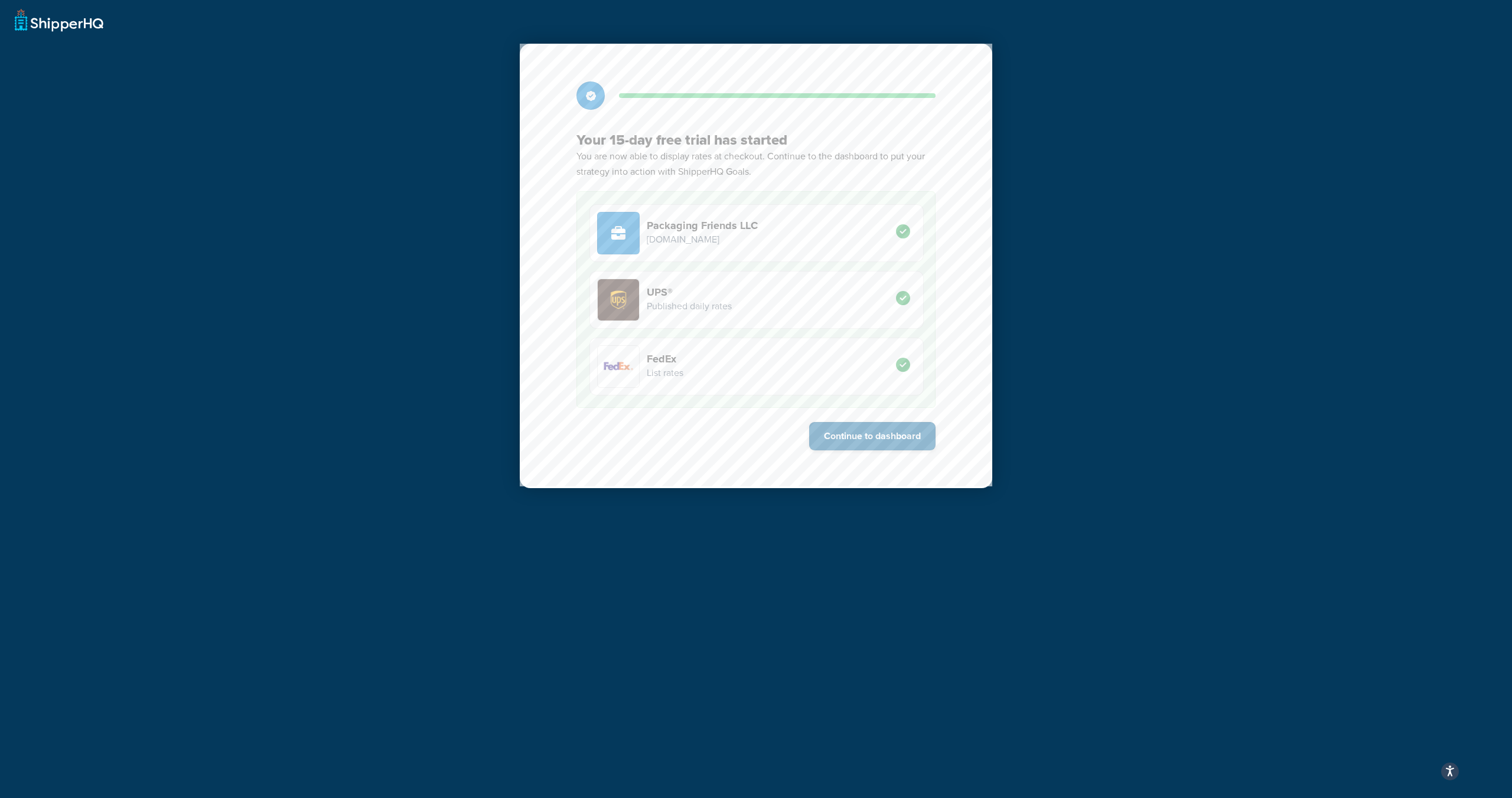
click at [880, 437] on button "Continue to dashboard" at bounding box center [872, 436] width 127 height 28
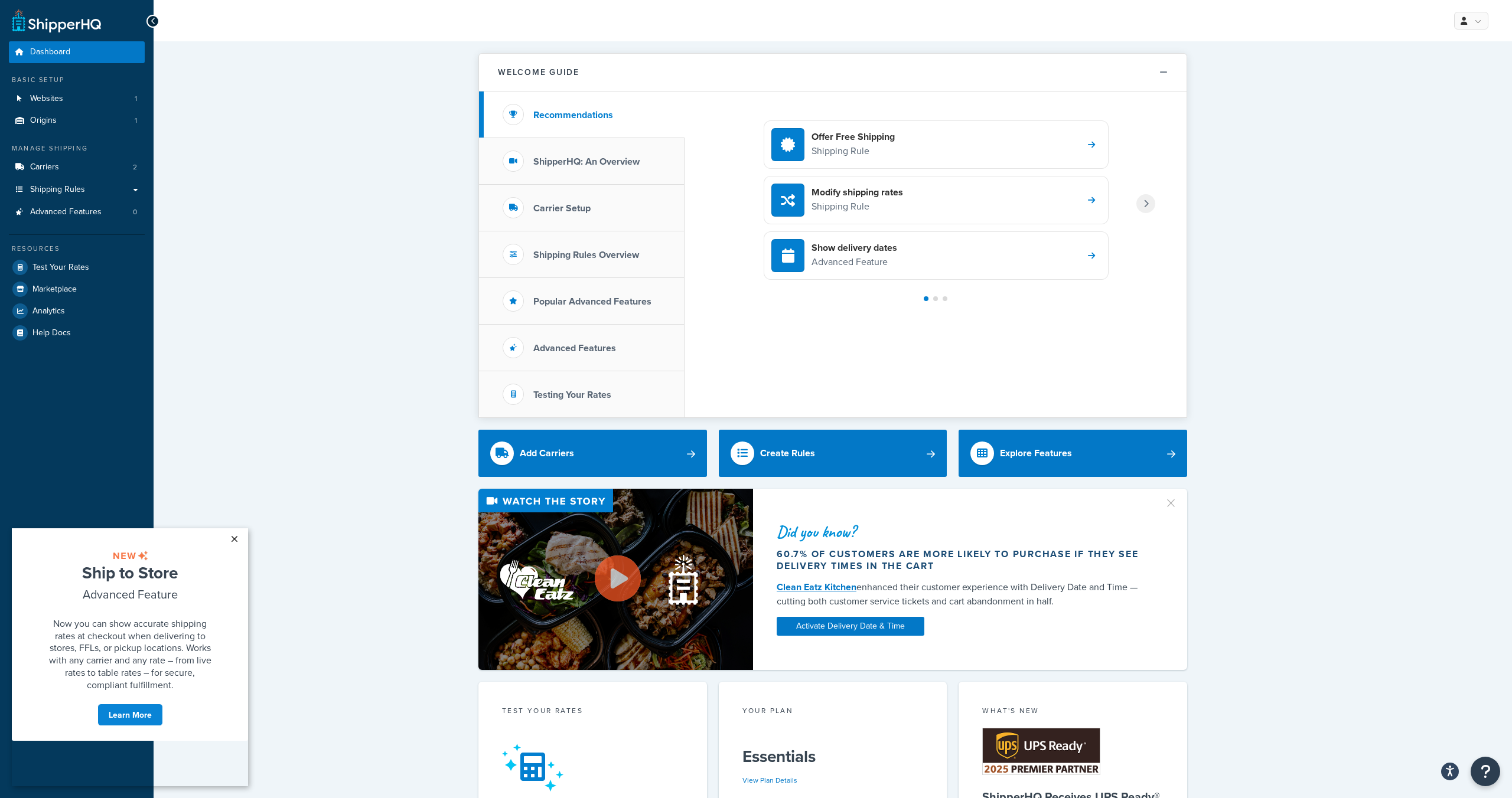
click at [236, 538] on link "×" at bounding box center [234, 540] width 21 height 22
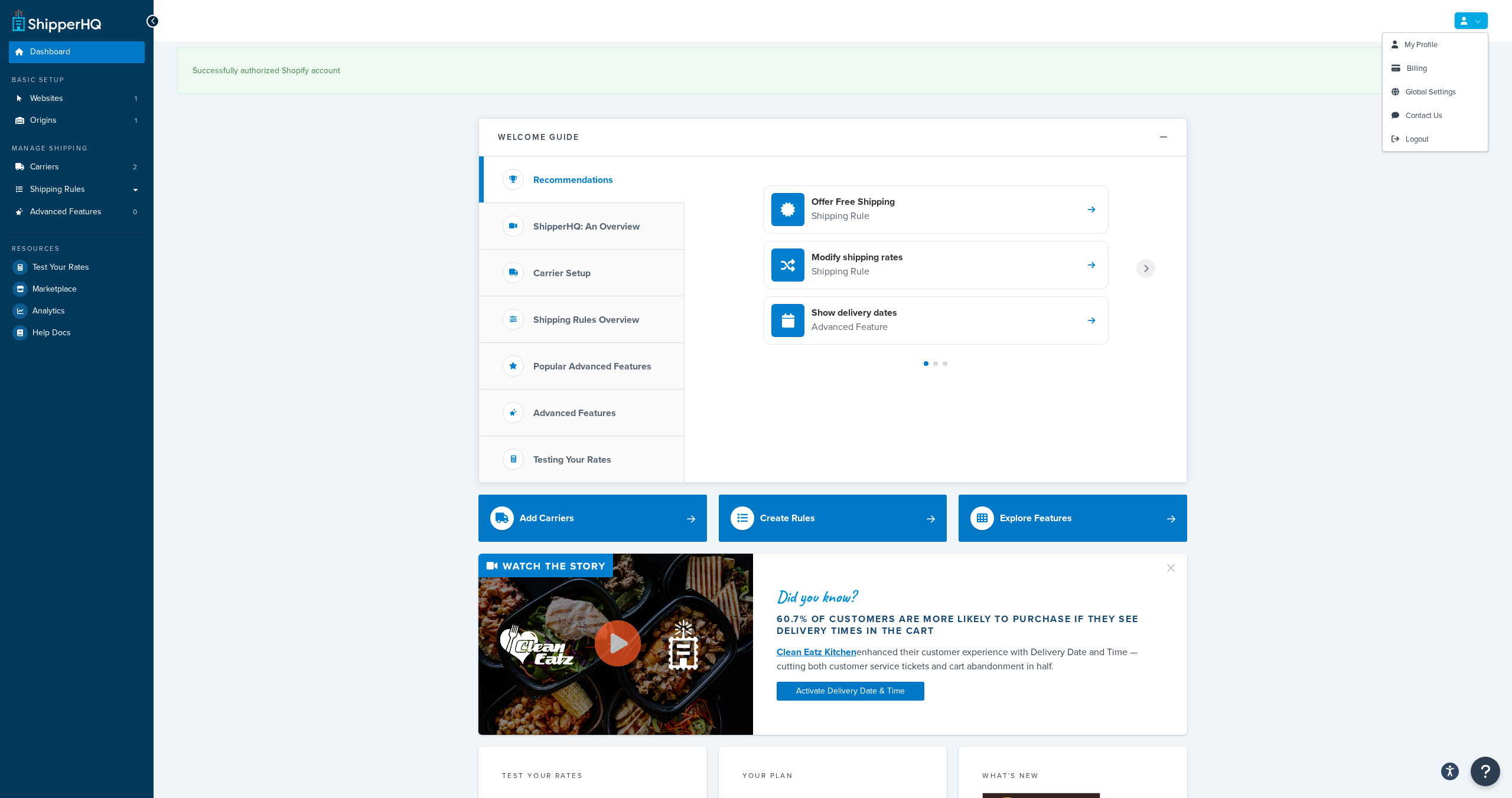
click at [1465, 21] on icon at bounding box center [1464, 21] width 7 height 8
click at [1416, 44] on span "My Profile" at bounding box center [1422, 44] width 33 height 11
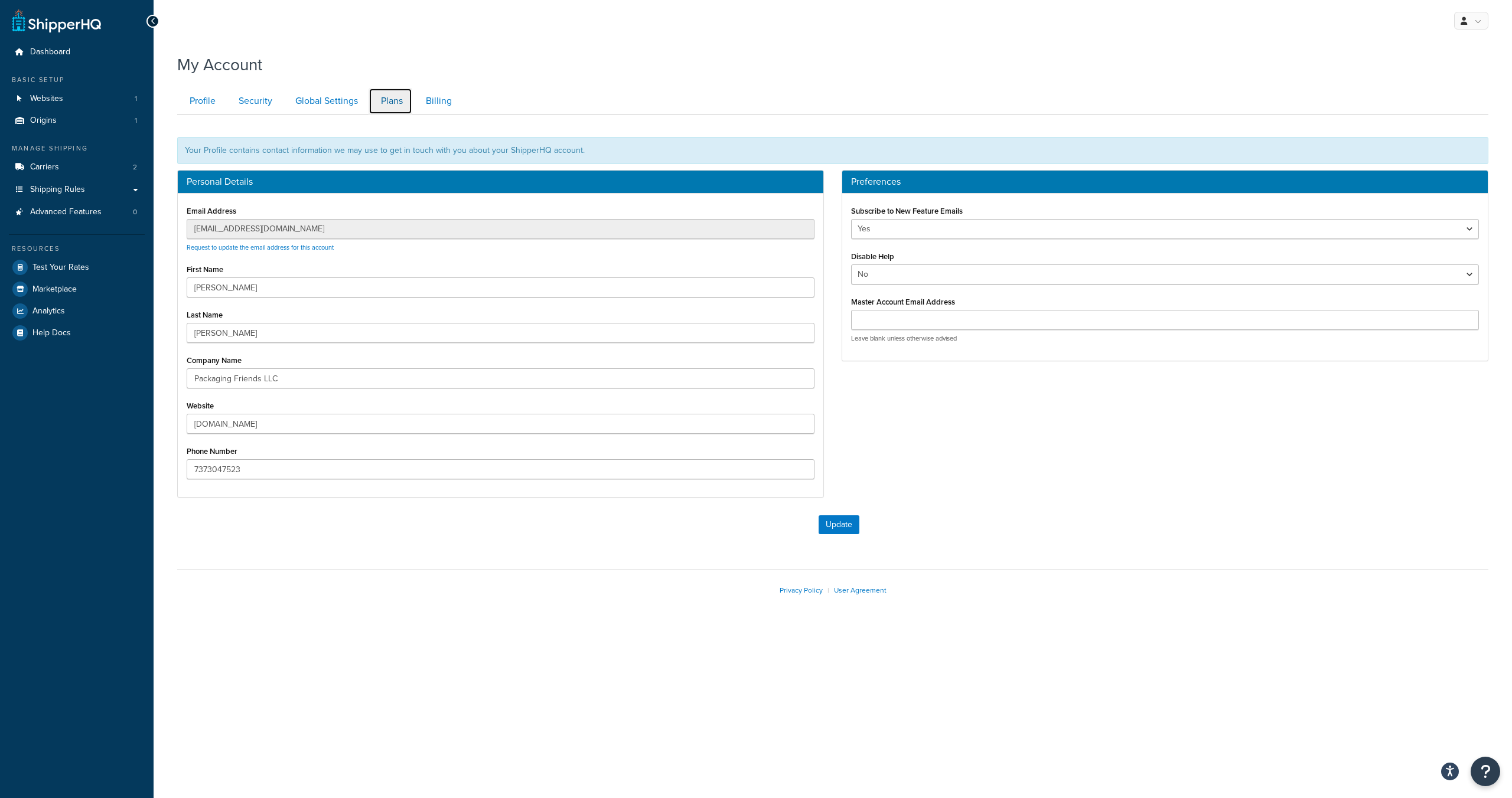
click at [386, 97] on link "Plans" at bounding box center [390, 101] width 43 height 27
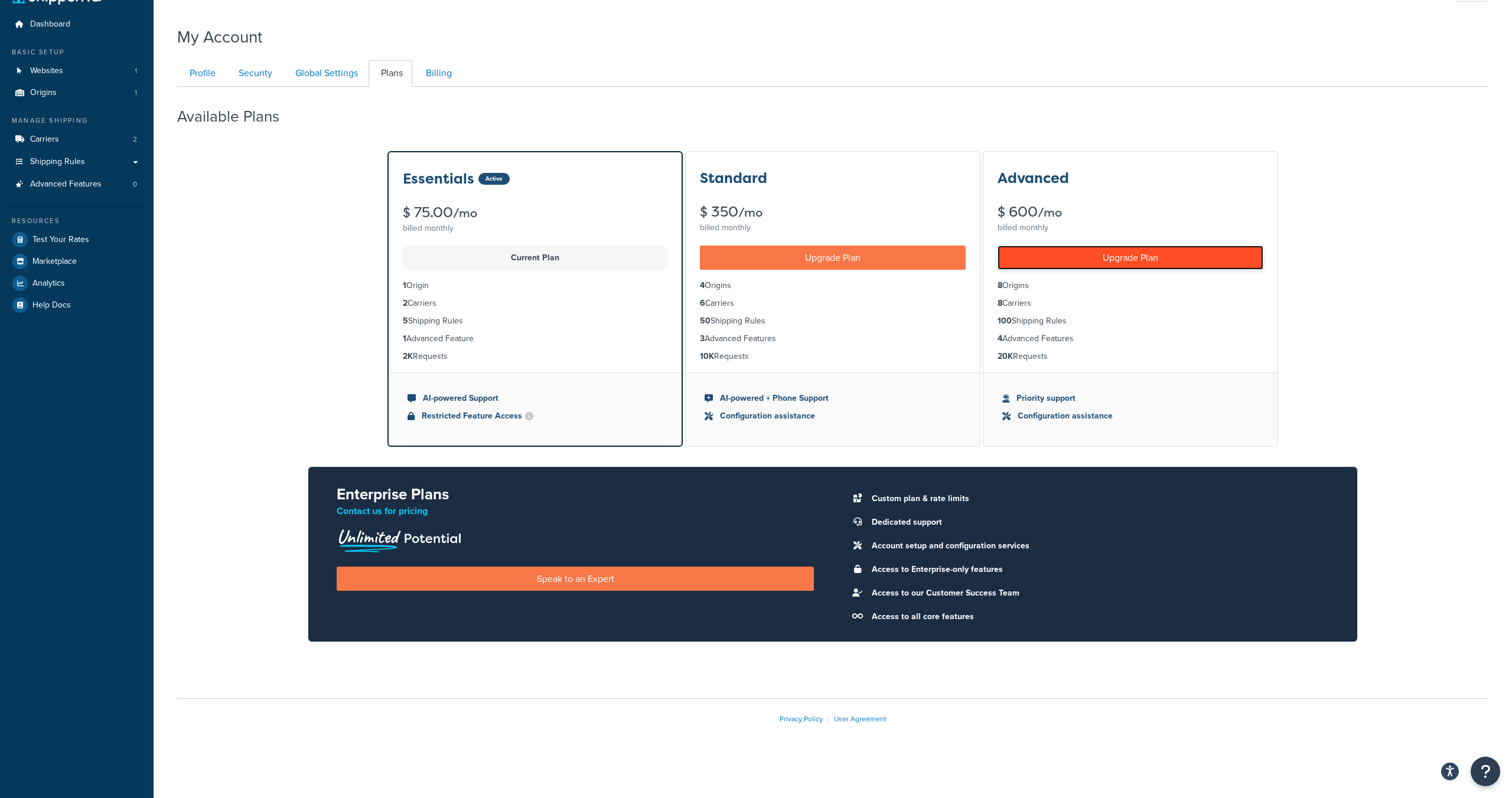
click at [1138, 259] on link "Upgrade Plan" at bounding box center [1131, 257] width 265 height 25
